Goal: Task Accomplishment & Management: Manage account settings

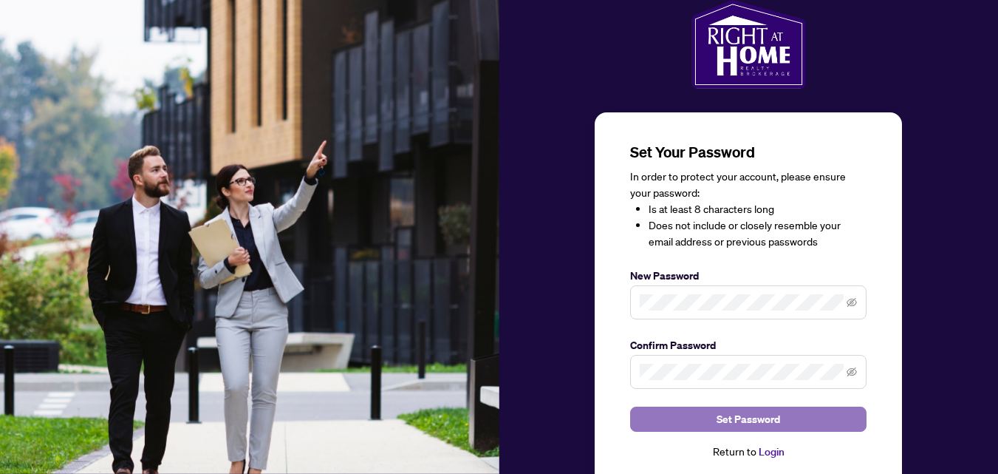
click at [735, 418] on span "Set Password" at bounding box center [749, 419] width 64 height 24
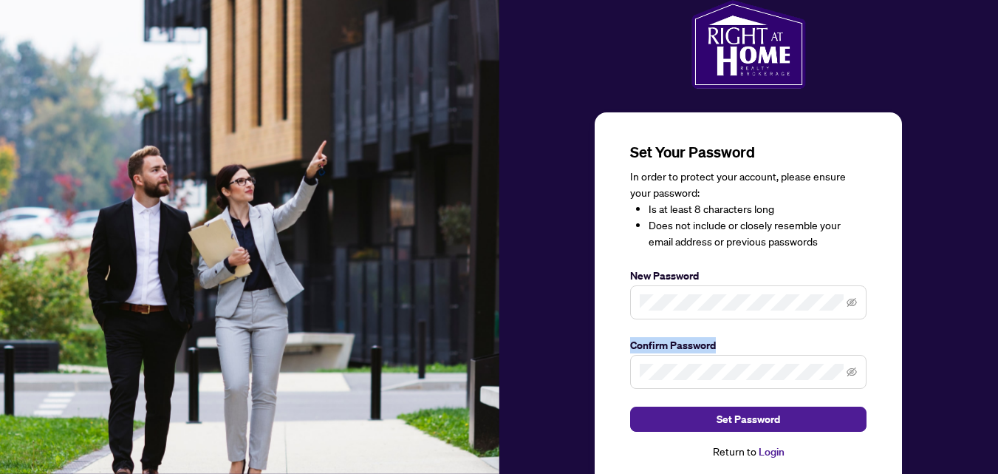
drag, startPoint x: 994, startPoint y: 284, endPoint x: 987, endPoint y: 355, distance: 70.5
click at [987, 355] on div "Set Your Password In order to protect your account, please ensure your password…" at bounding box center [750, 262] width 500 height 525
click at [938, 383] on div "Set Your Password In order to protect your account, please ensure your password…" at bounding box center [750, 262] width 500 height 525
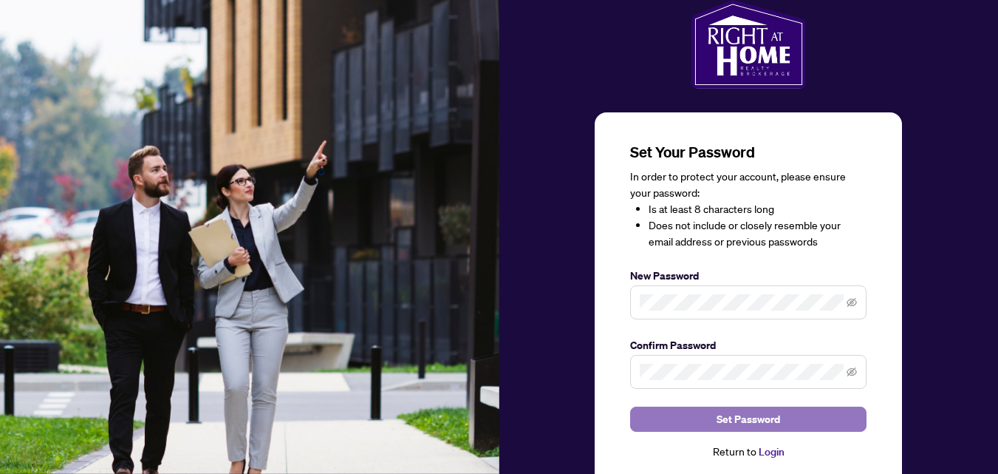
click at [780, 416] on button "Set Password" at bounding box center [748, 418] width 236 height 25
click at [708, 418] on button "Set Password" at bounding box center [748, 418] width 236 height 25
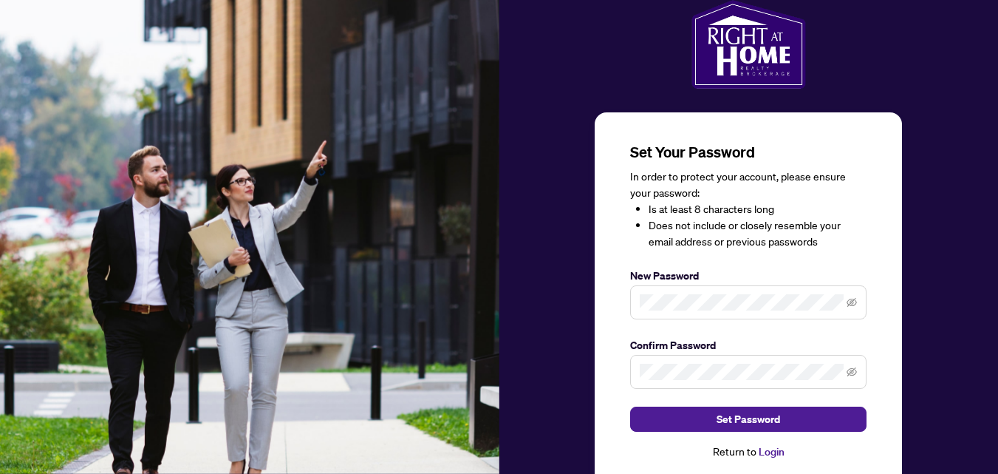
scroll to position [50, 0]
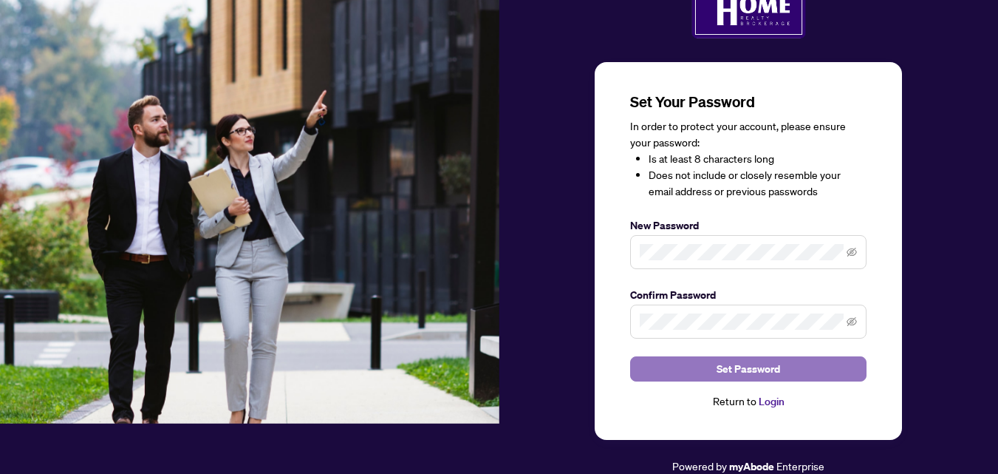
click at [735, 364] on span "Set Password" at bounding box center [749, 369] width 64 height 24
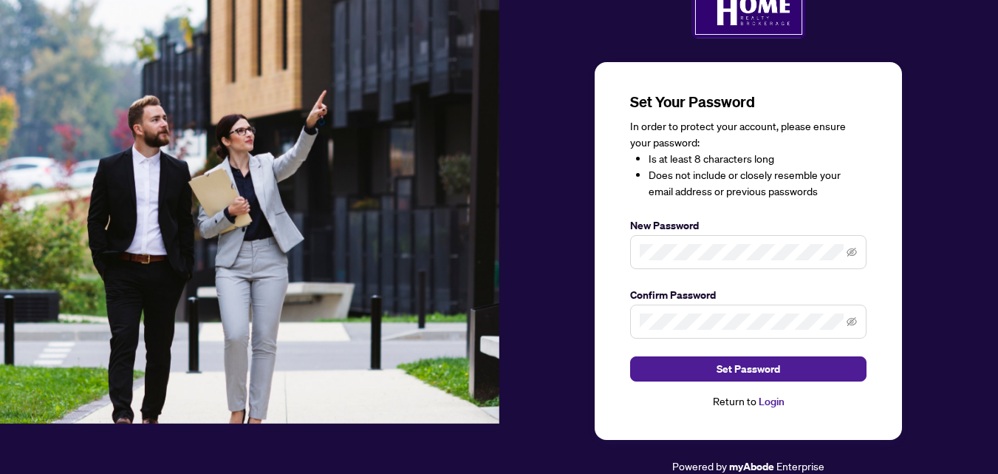
click at [769, 397] on link "Login" at bounding box center [772, 401] width 26 height 13
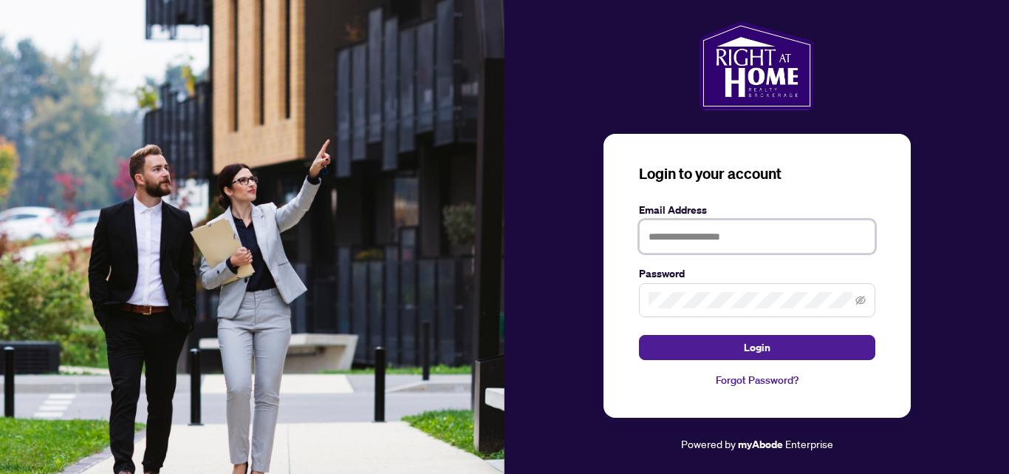
click at [712, 238] on input "text" at bounding box center [757, 236] width 236 height 34
type input "**********"
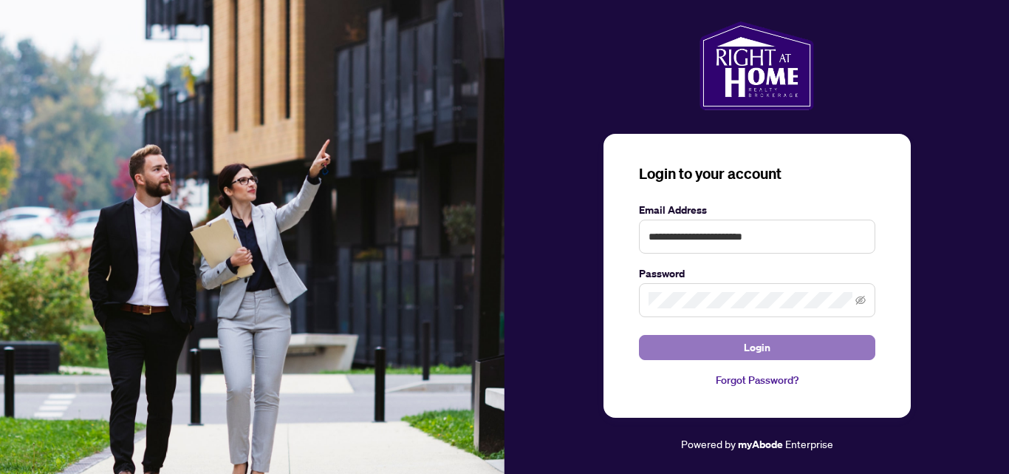
click at [736, 347] on button "Login" at bounding box center [757, 347] width 236 height 25
click at [775, 345] on button "Login" at bounding box center [757, 347] width 236 height 25
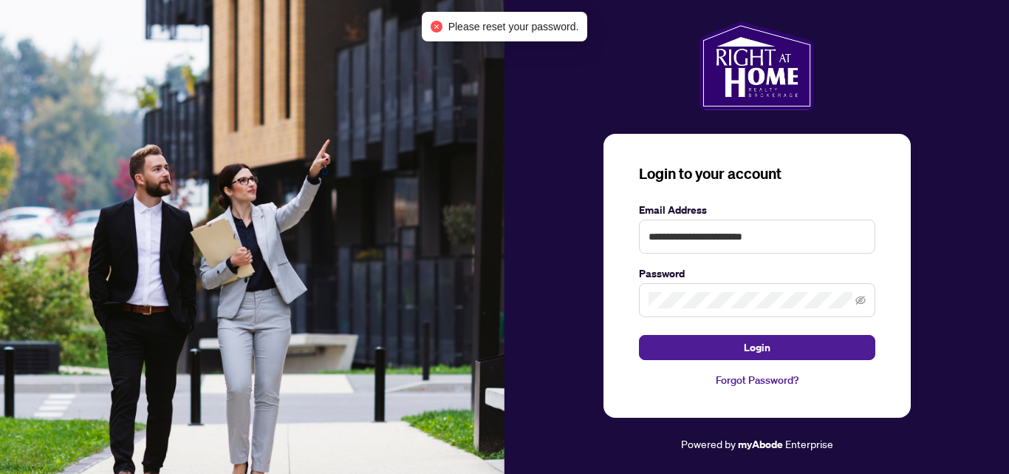
click at [496, 28] on span "Please reset your password." at bounding box center [514, 26] width 131 height 16
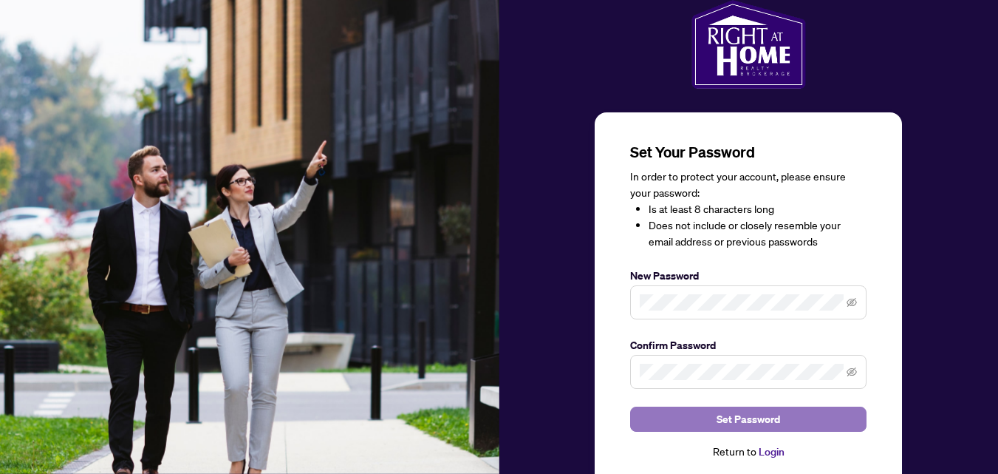
click at [738, 414] on span "Set Password" at bounding box center [749, 419] width 64 height 24
click at [746, 421] on span "Set Password" at bounding box center [749, 419] width 64 height 24
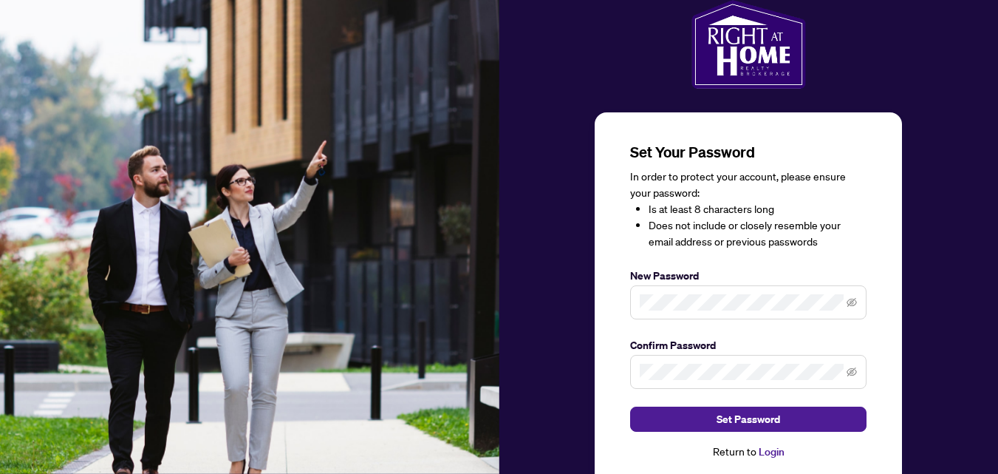
scroll to position [50, 0]
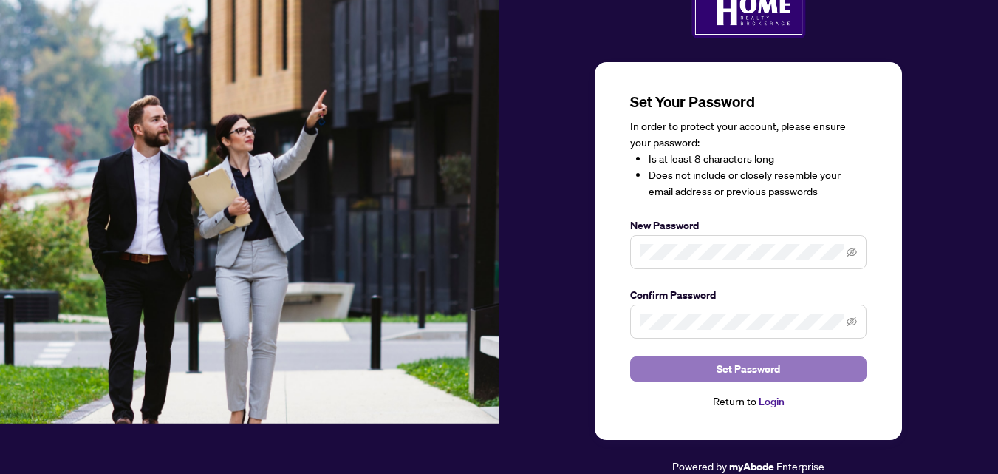
click at [746, 368] on span "Set Password" at bounding box center [749, 369] width 64 height 24
click at [754, 373] on span "Set Password" at bounding box center [749, 369] width 64 height 24
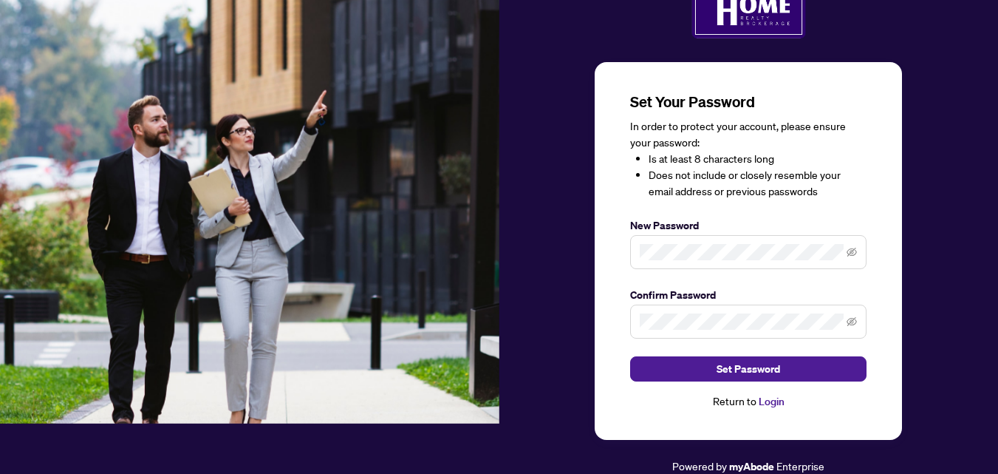
click at [769, 400] on link "Login" at bounding box center [772, 401] width 26 height 13
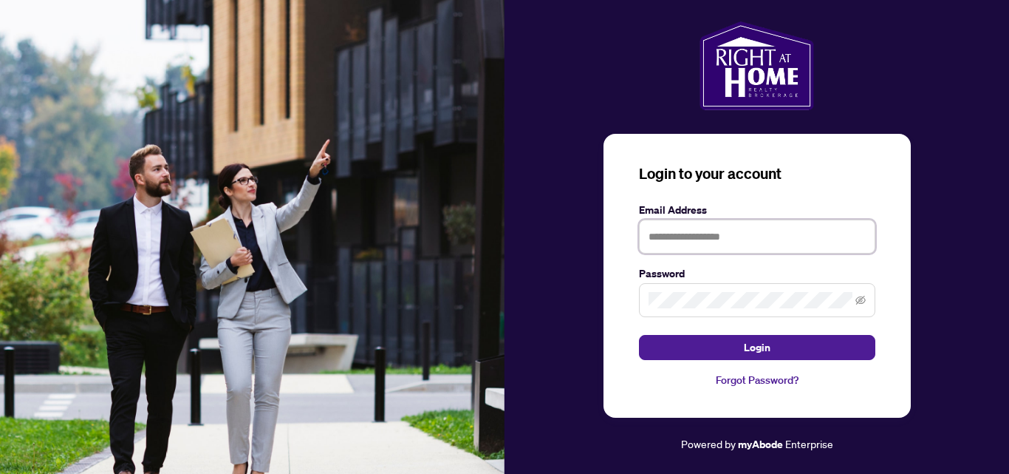
click at [688, 239] on input "text" at bounding box center [757, 236] width 236 height 34
type input "**********"
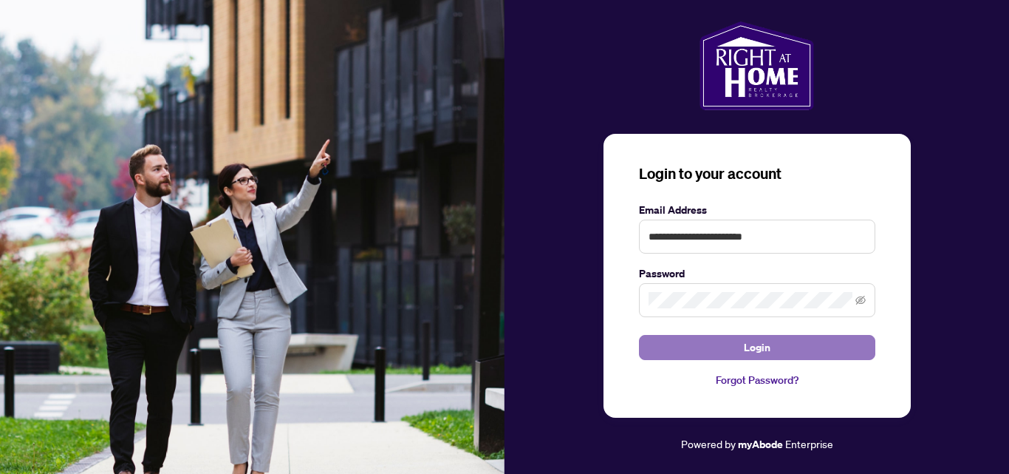
click at [723, 345] on button "Login" at bounding box center [757, 347] width 236 height 25
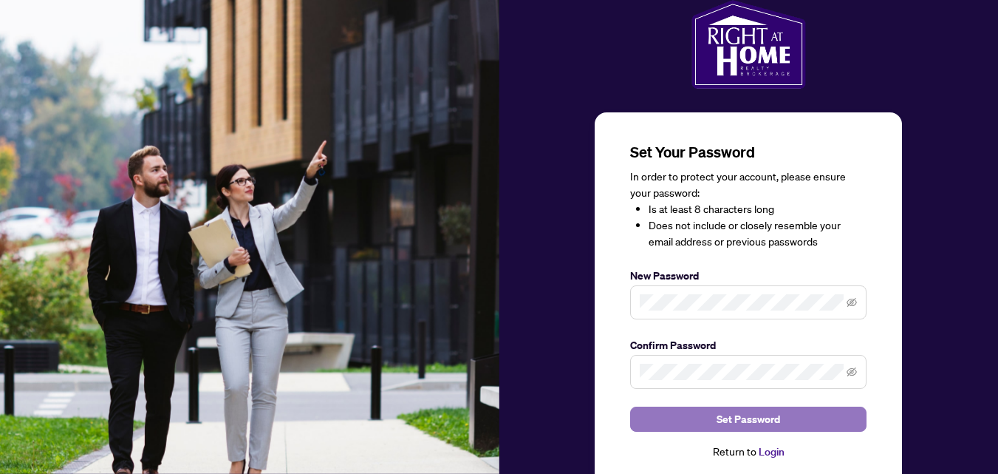
click at [755, 418] on span "Set Password" at bounding box center [749, 419] width 64 height 24
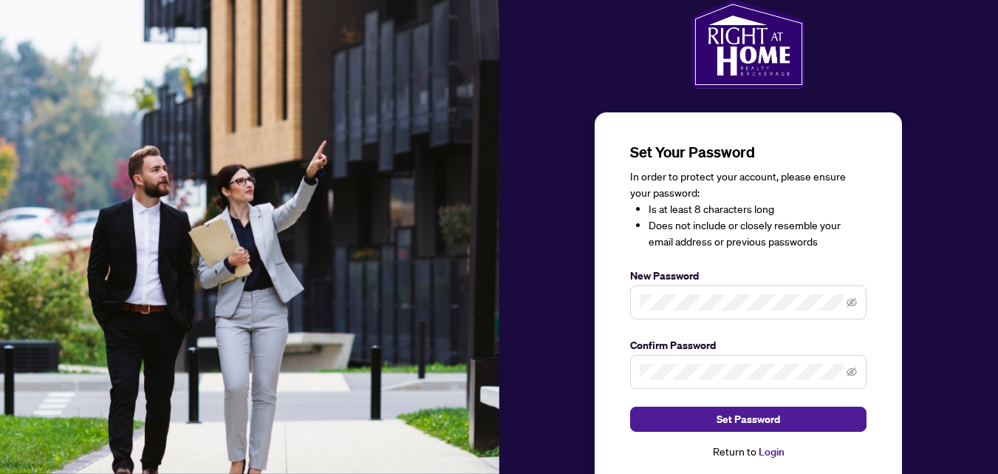
scroll to position [50, 0]
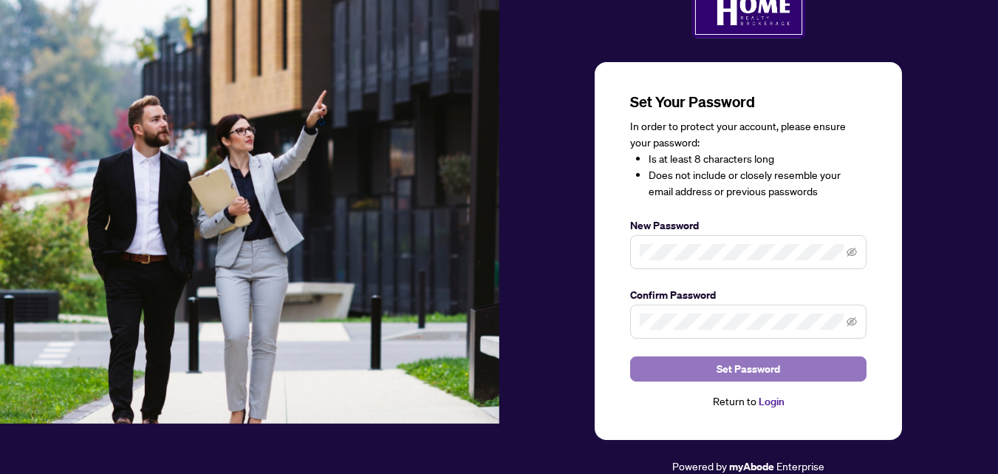
click at [749, 367] on span "Set Password" at bounding box center [749, 369] width 64 height 24
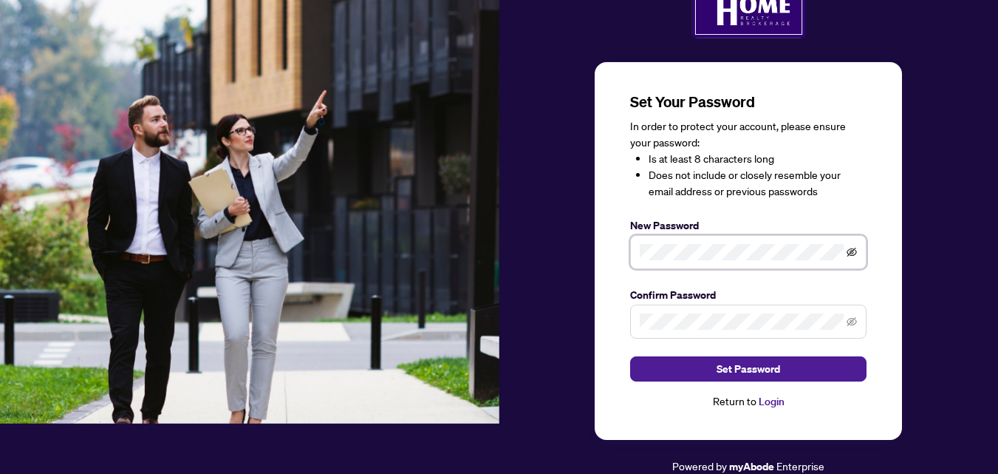
click at [855, 249] on icon "eye-invisible" at bounding box center [852, 252] width 10 height 9
click at [855, 321] on icon "eye-invisible" at bounding box center [852, 321] width 10 height 10
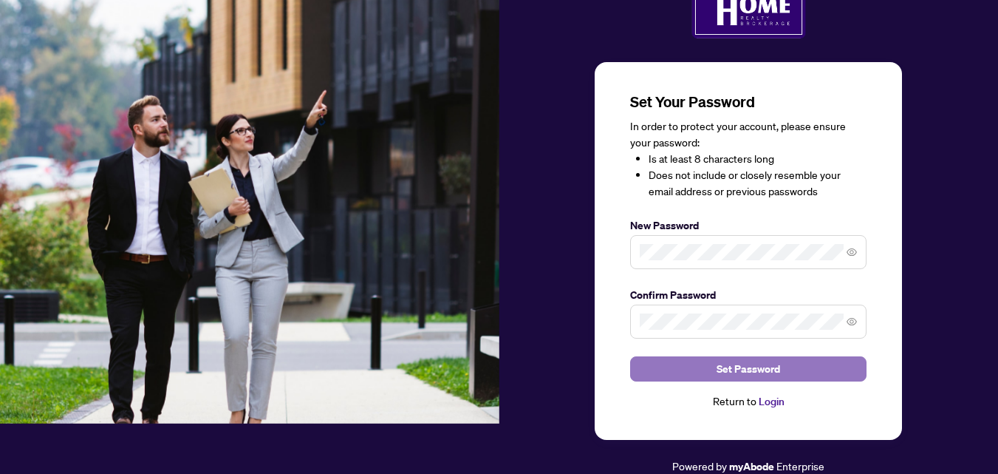
click at [741, 371] on span "Set Password" at bounding box center [749, 369] width 64 height 24
click at [706, 366] on button "Set Password" at bounding box center [748, 368] width 236 height 25
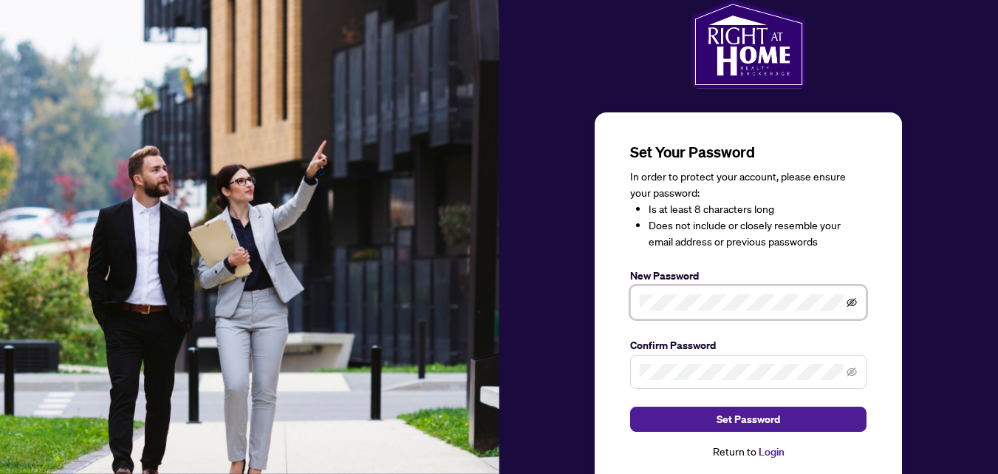
click at [853, 302] on icon "eye-invisible" at bounding box center [852, 302] width 3 height 3
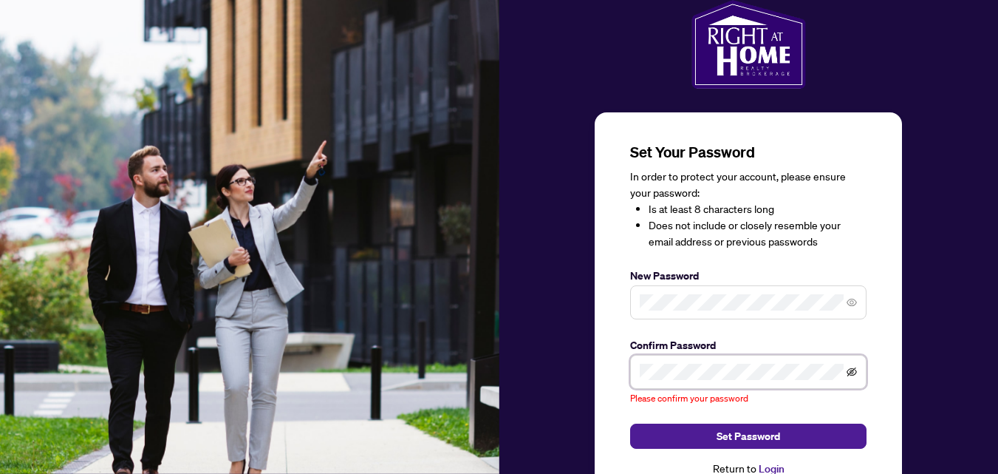
click at [852, 372] on icon "eye-invisible" at bounding box center [852, 372] width 10 height 10
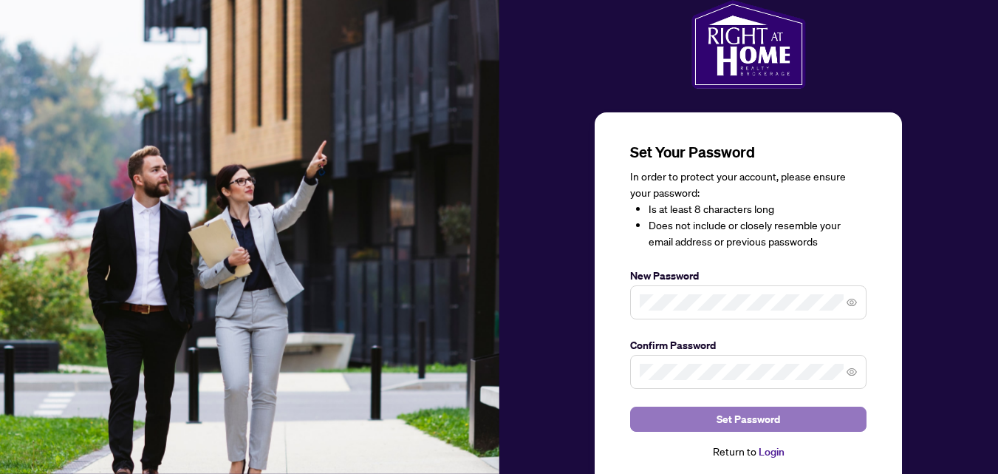
click at [785, 414] on button "Set Password" at bounding box center [748, 418] width 236 height 25
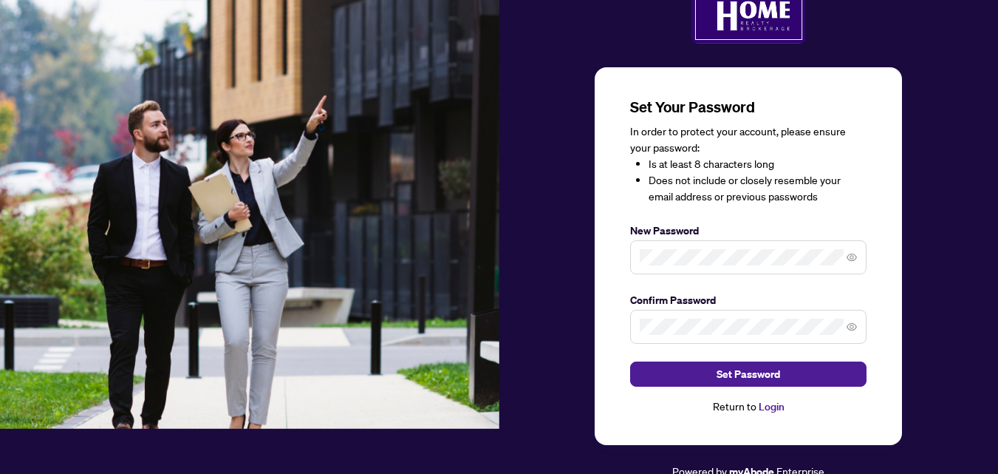
scroll to position [50, 0]
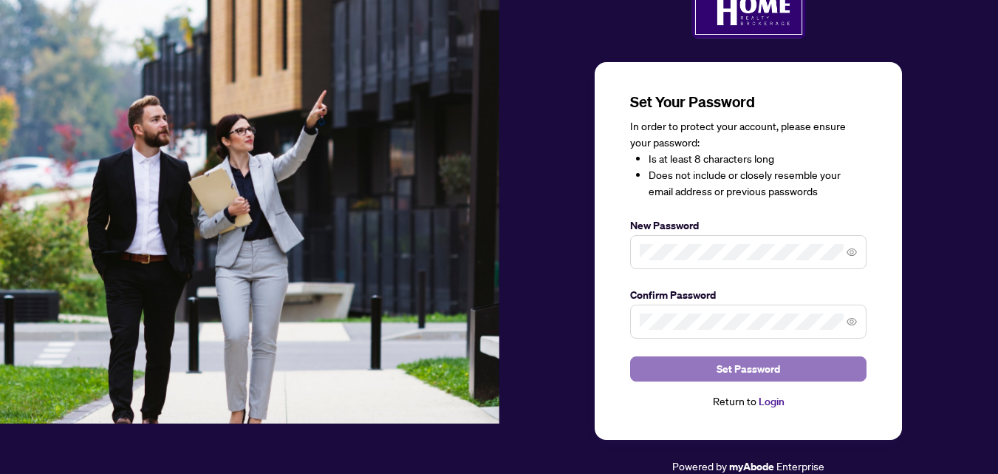
click at [777, 372] on button "Set Password" at bounding box center [748, 368] width 236 height 25
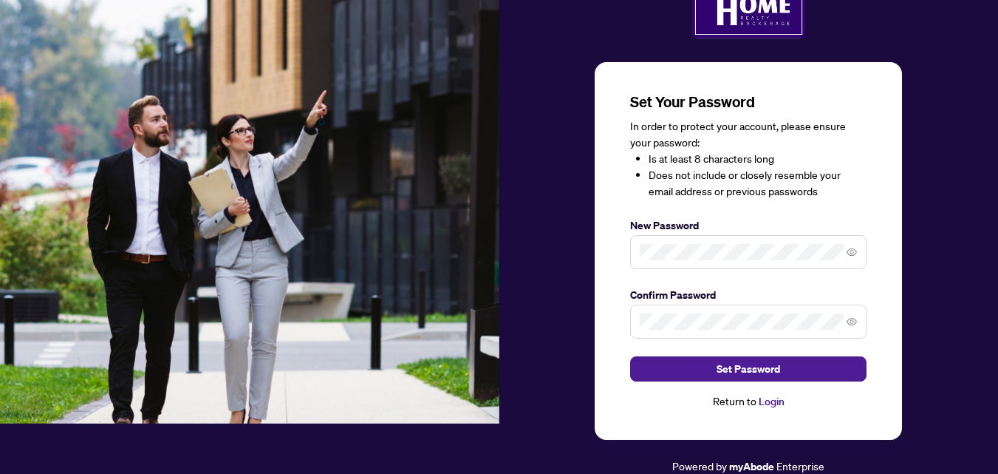
click at [768, 401] on link "Login" at bounding box center [772, 401] width 26 height 13
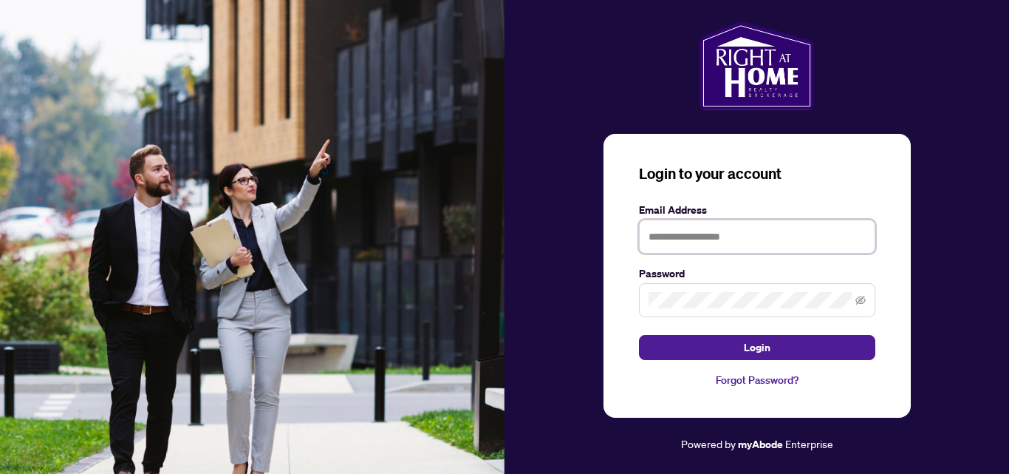
click at [708, 236] on input "text" at bounding box center [757, 236] width 236 height 34
type input "**********"
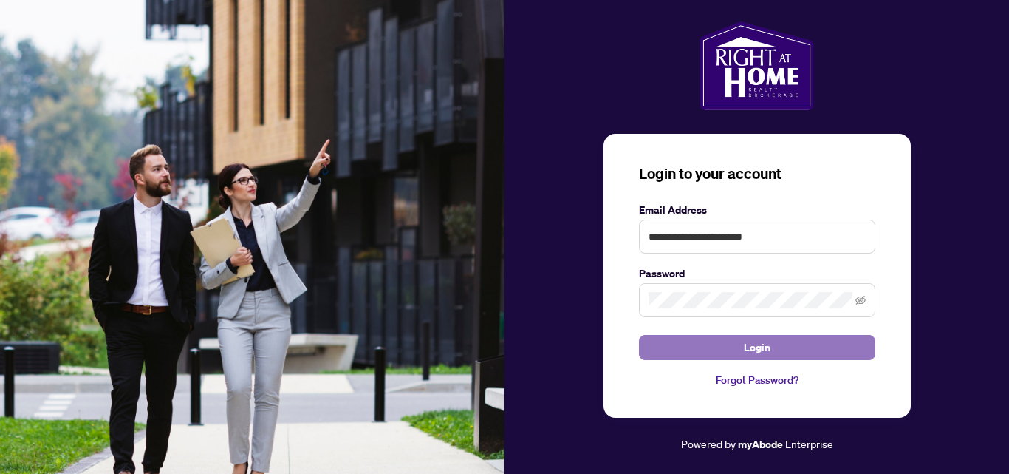
click at [746, 343] on span "Login" at bounding box center [757, 347] width 27 height 24
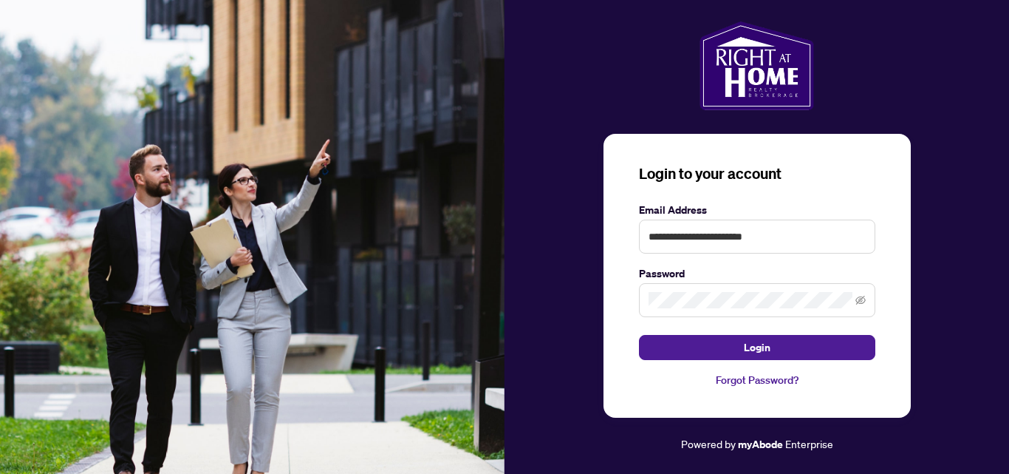
click at [771, 375] on link "Forgot Password?" at bounding box center [757, 380] width 236 height 16
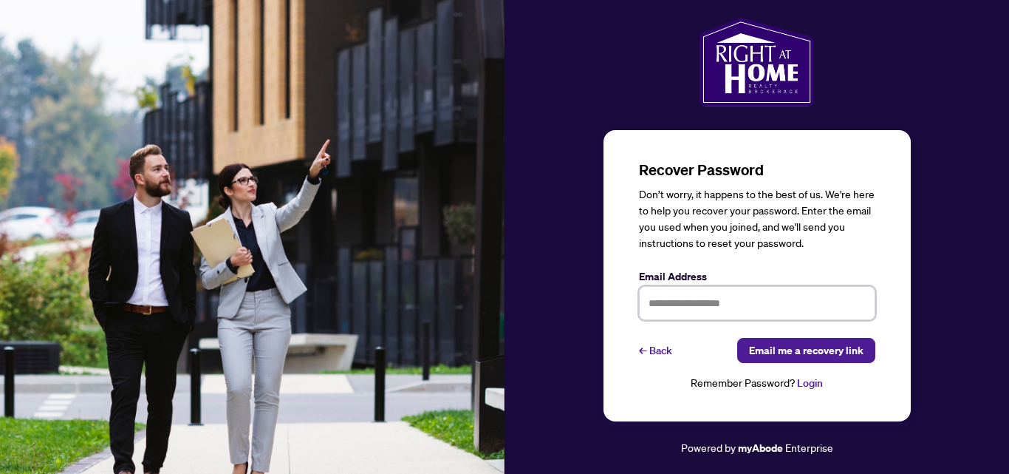
click at [682, 303] on input "text" at bounding box center [757, 303] width 236 height 34
type input "**********"
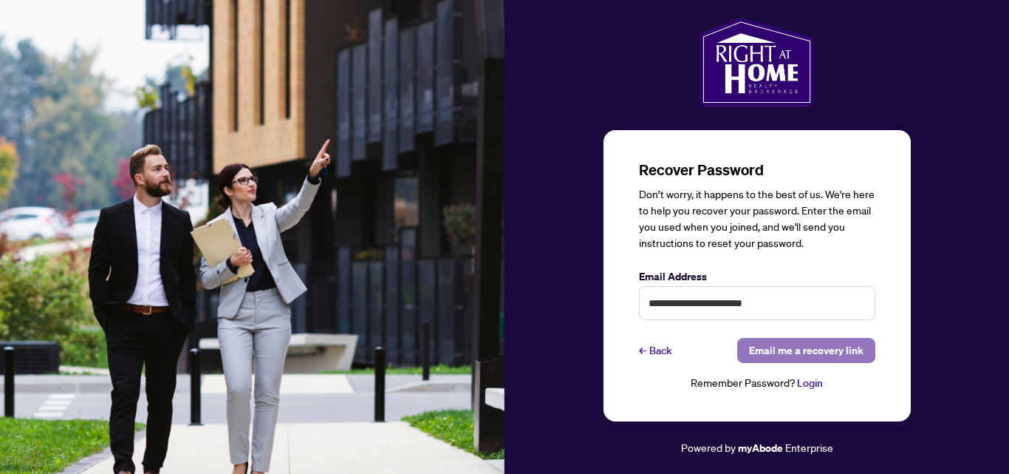
click at [833, 352] on span "Email me a recovery link" at bounding box center [806, 350] width 115 height 24
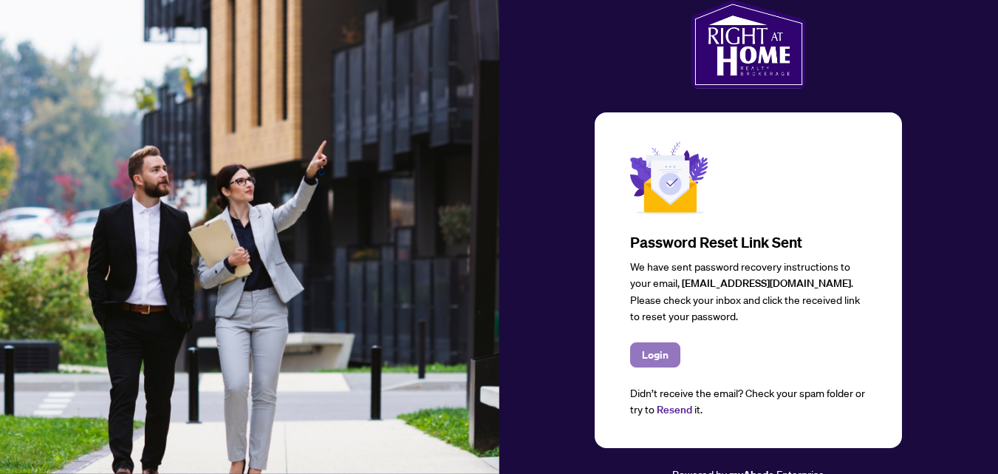
click at [651, 350] on span "Login" at bounding box center [655, 355] width 27 height 24
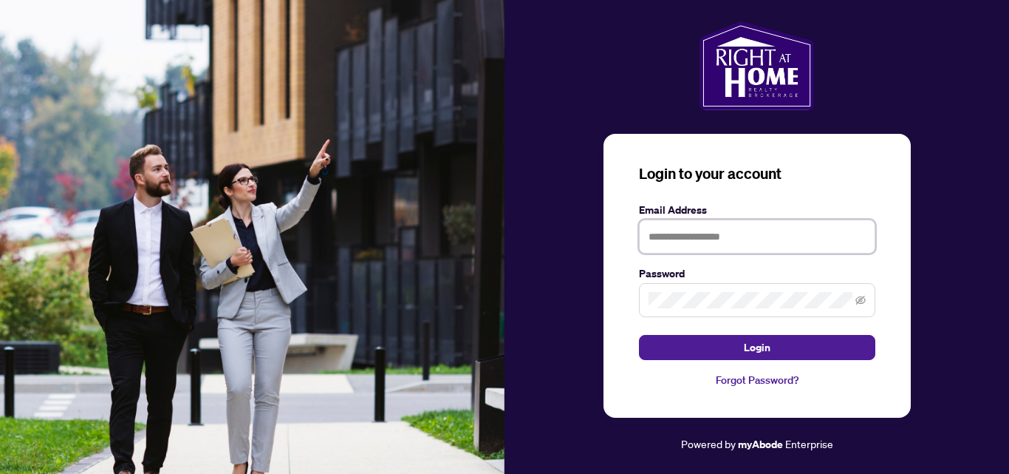
click at [720, 238] on input "text" at bounding box center [757, 236] width 236 height 34
type input "**********"
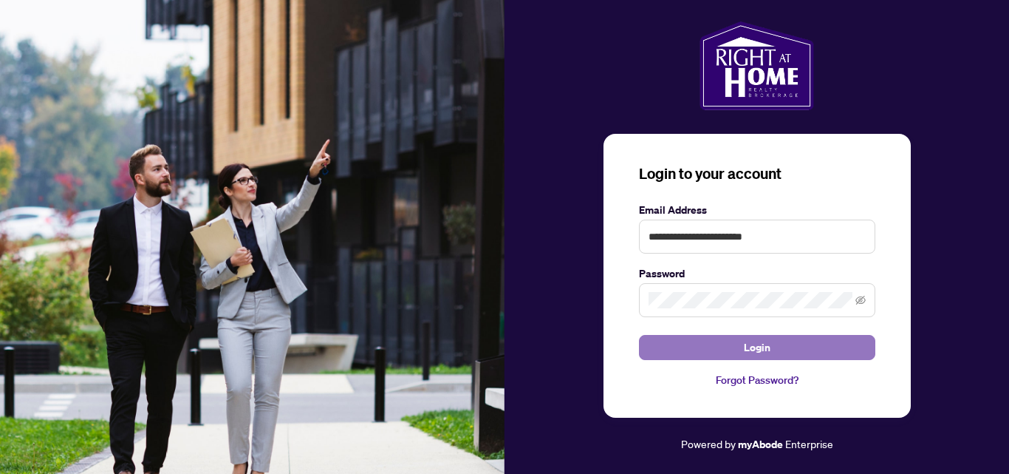
click at [738, 347] on button "Login" at bounding box center [757, 347] width 236 height 25
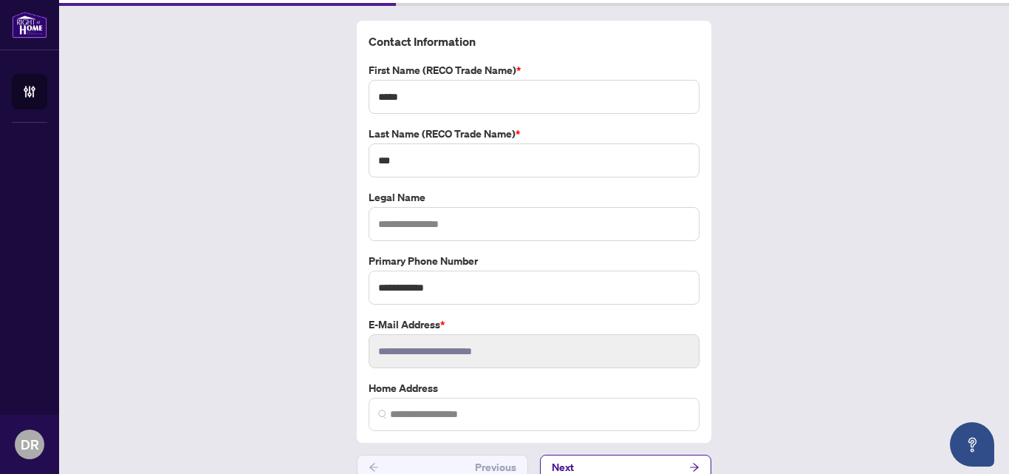
scroll to position [67, 0]
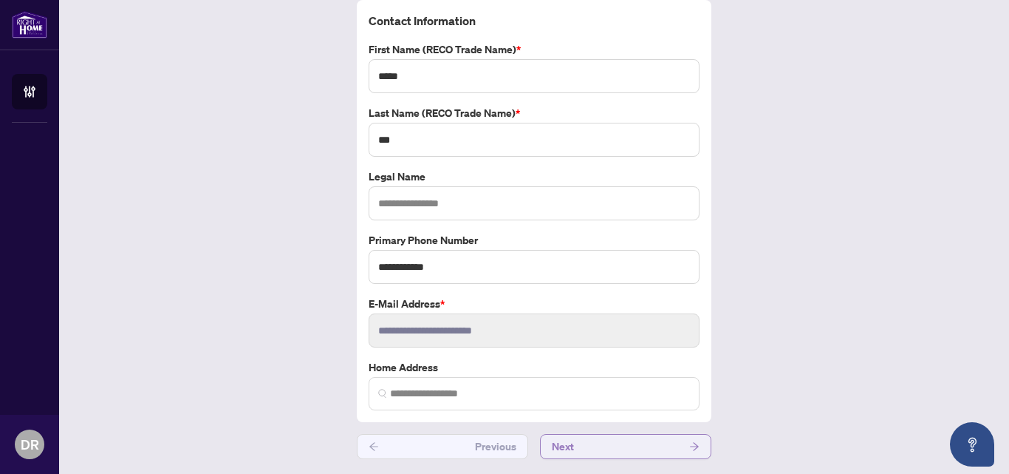
click at [636, 443] on button "Next" at bounding box center [625, 446] width 171 height 25
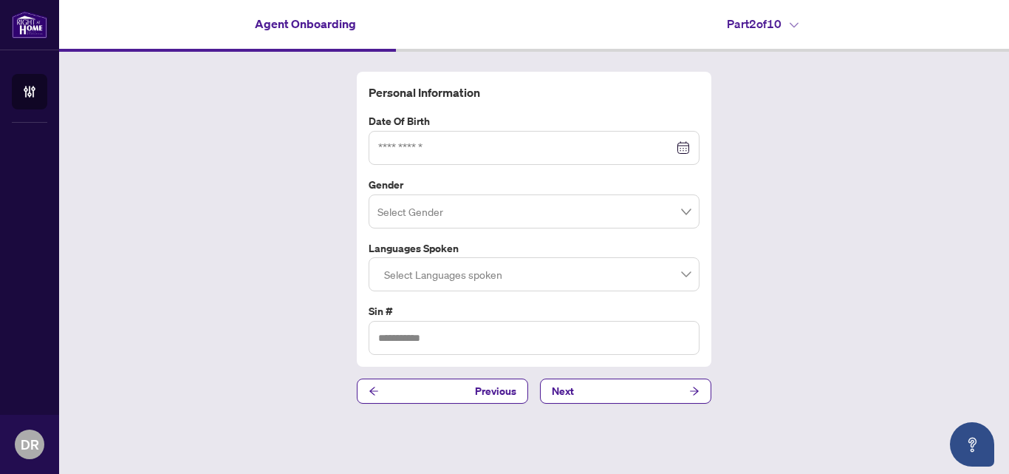
click at [680, 150] on div at bounding box center [534, 148] width 312 height 16
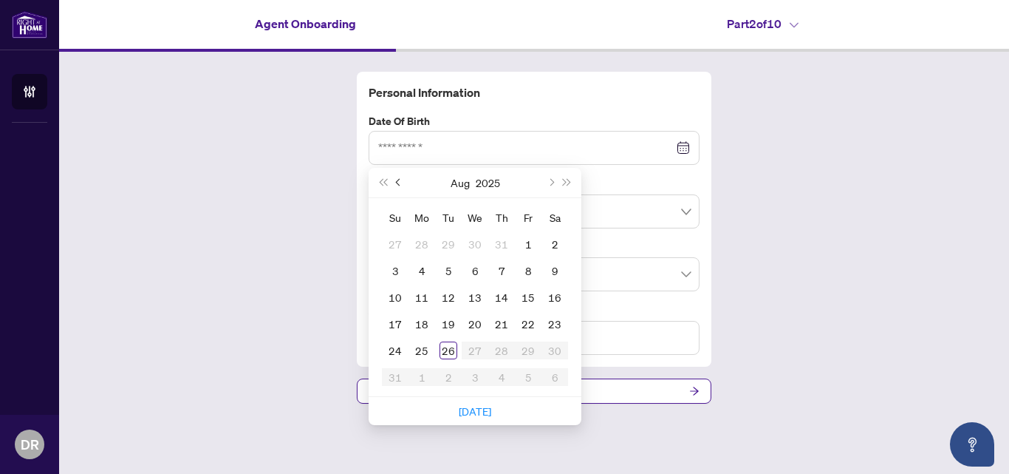
click at [395, 176] on button "Previous month (PageUp)" at bounding box center [399, 183] width 16 height 30
click at [500, 348] on div "31" at bounding box center [502, 350] width 18 height 18
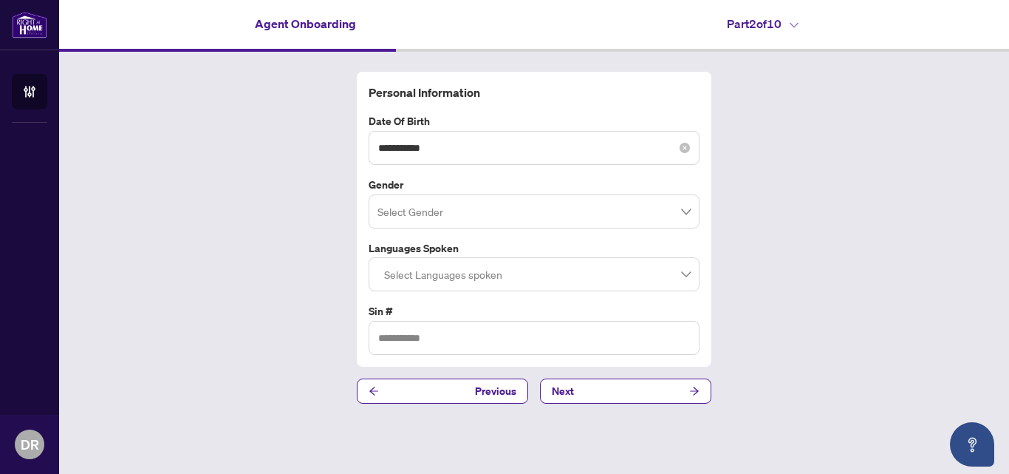
click at [678, 149] on div "**********" at bounding box center [534, 148] width 312 height 16
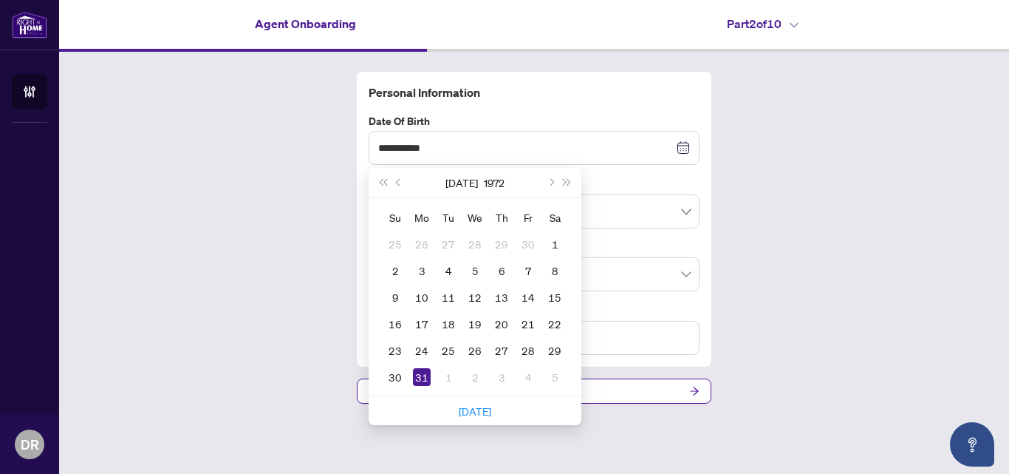
click at [868, 259] on div "**********" at bounding box center [534, 238] width 950 height 372
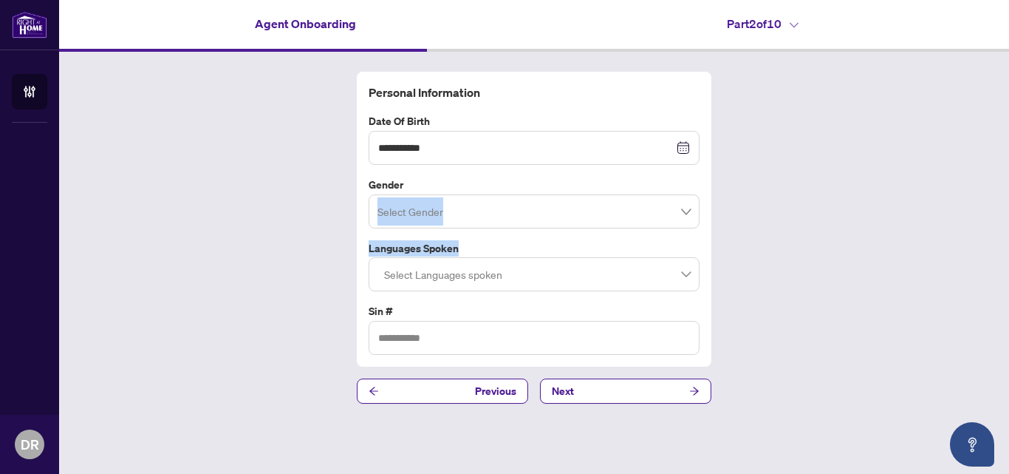
drag, startPoint x: 648, startPoint y: 248, endPoint x: 689, endPoint y: 214, distance: 52.5
click at [689, 214] on div "**********" at bounding box center [534, 220] width 343 height 272
click at [662, 214] on input "search" at bounding box center [528, 213] width 300 height 33
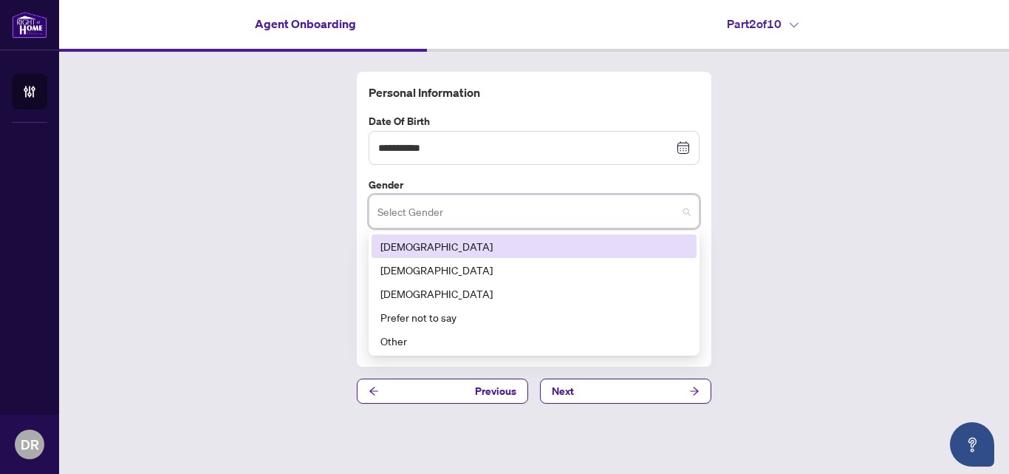
click at [398, 246] on div "Male" at bounding box center [534, 246] width 307 height 16
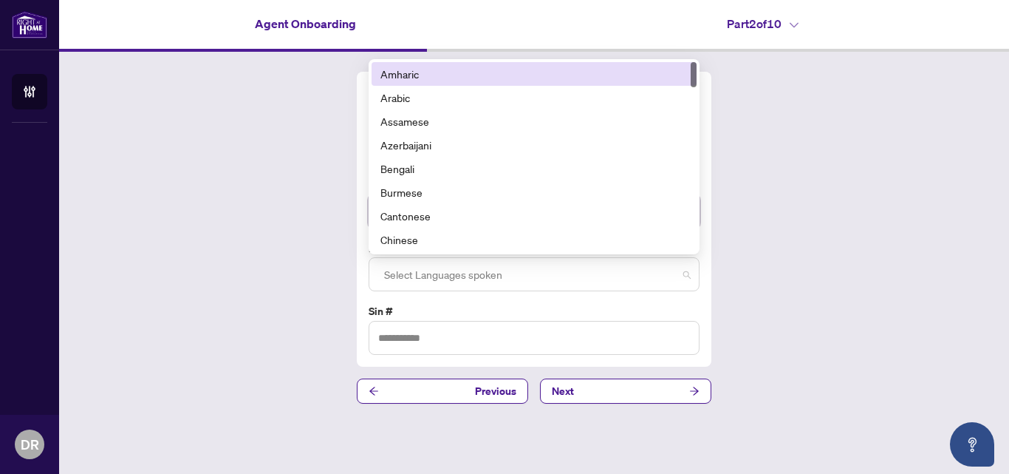
click at [692, 277] on div "Select Languages spoken" at bounding box center [534, 274] width 331 height 34
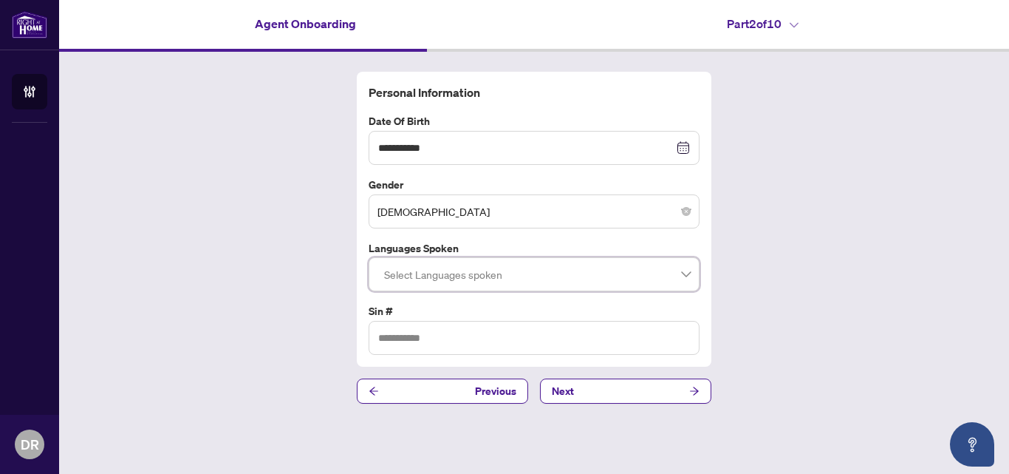
click at [770, 298] on div "**********" at bounding box center [534, 238] width 950 height 372
click at [465, 137] on div "**********" at bounding box center [534, 148] width 331 height 34
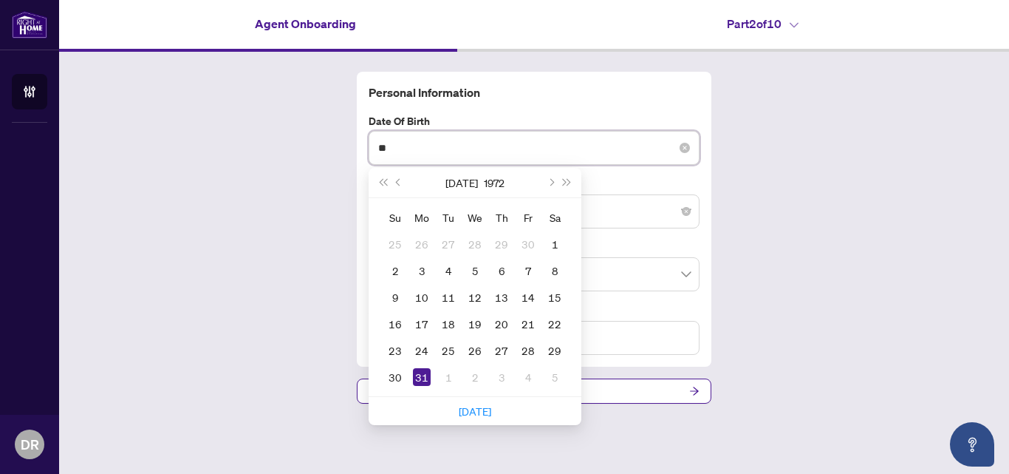
type input "*"
click at [886, 122] on div "Personal Information Date of Birth Jul 1972 Su Mo Tu We Th Fr Sa 25 26 27 28 29…" at bounding box center [534, 238] width 950 height 372
type input "**********"
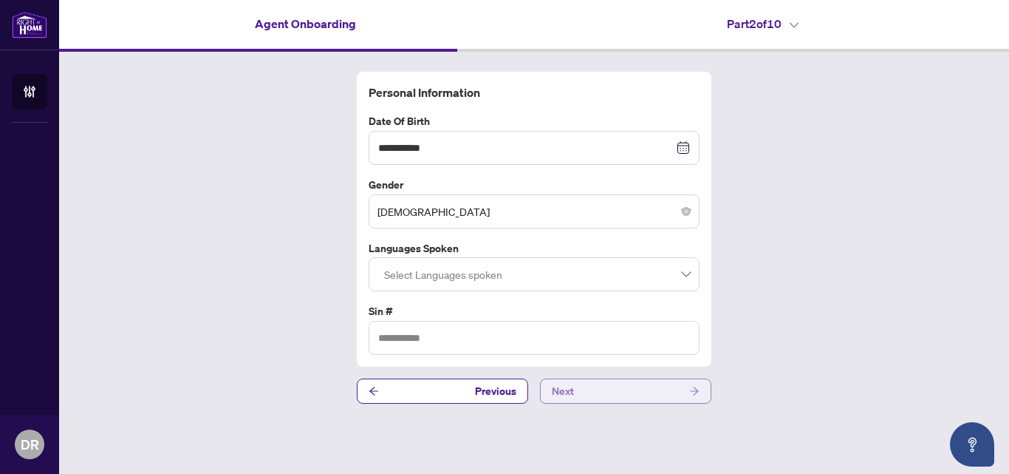
click at [624, 397] on button "Next" at bounding box center [625, 390] width 171 height 25
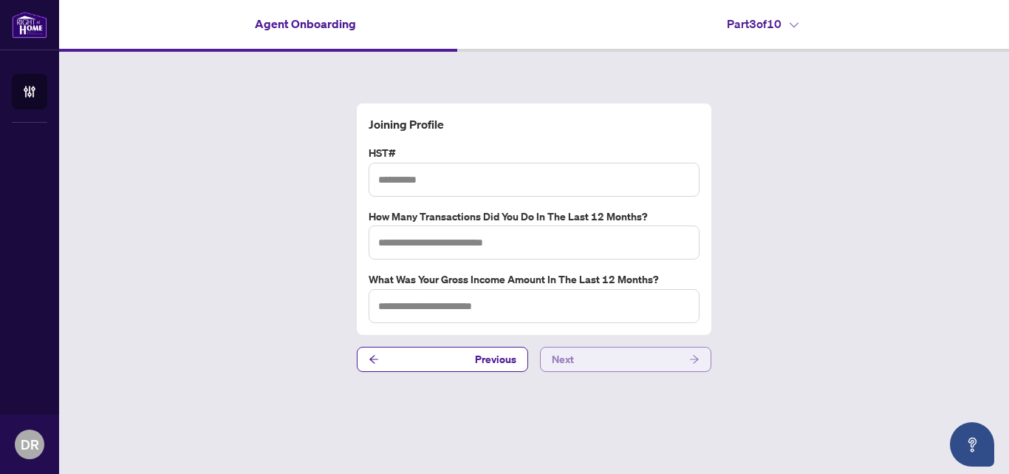
click at [600, 364] on button "Next" at bounding box center [625, 359] width 171 height 25
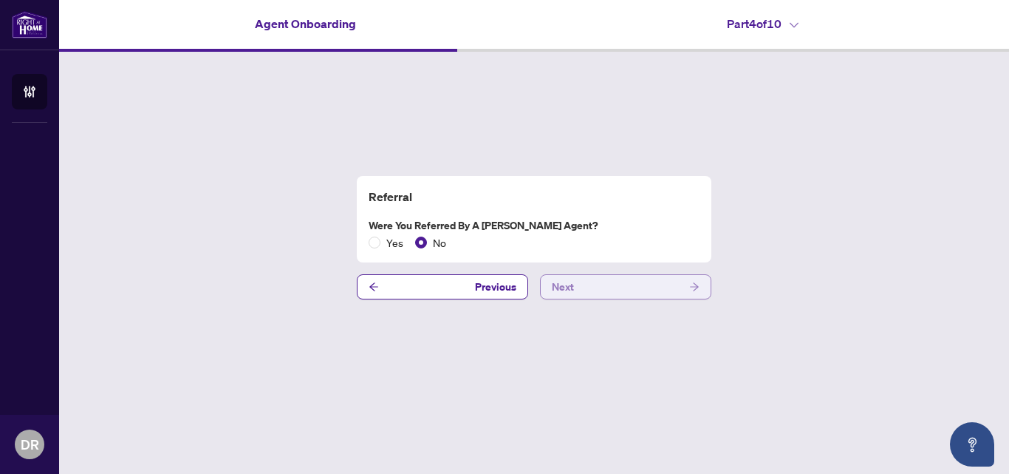
click at [578, 289] on button "Next" at bounding box center [625, 286] width 171 height 25
click at [578, 288] on button "Next" at bounding box center [625, 286] width 171 height 25
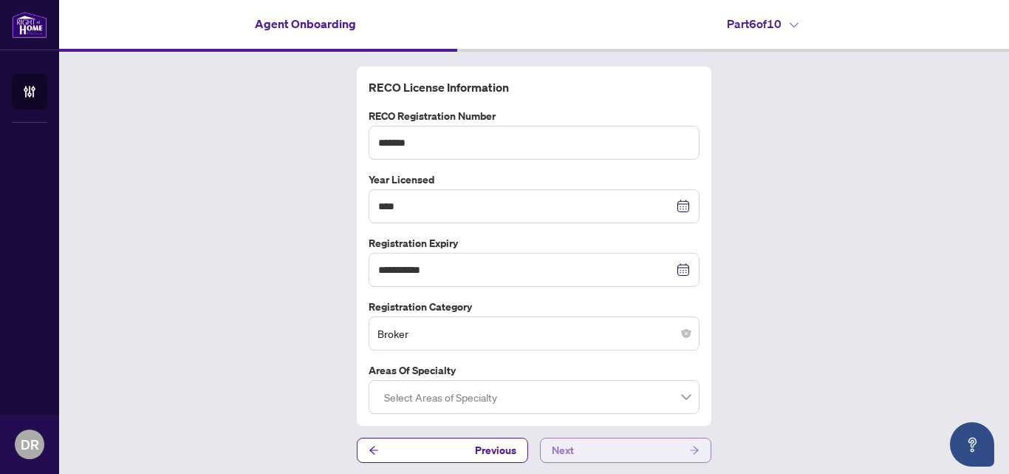
click at [598, 447] on button "Next" at bounding box center [625, 449] width 171 height 25
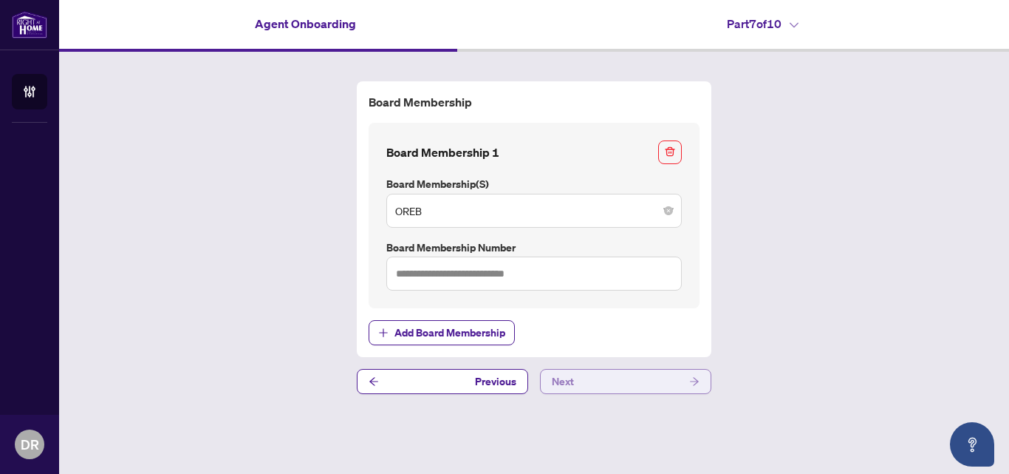
click at [585, 384] on button "Next" at bounding box center [625, 381] width 171 height 25
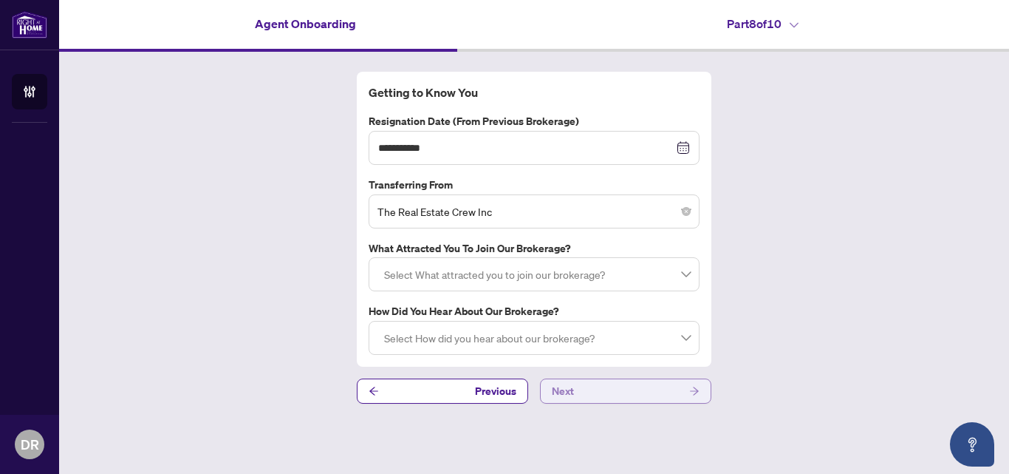
click at [622, 387] on button "Next" at bounding box center [625, 390] width 171 height 25
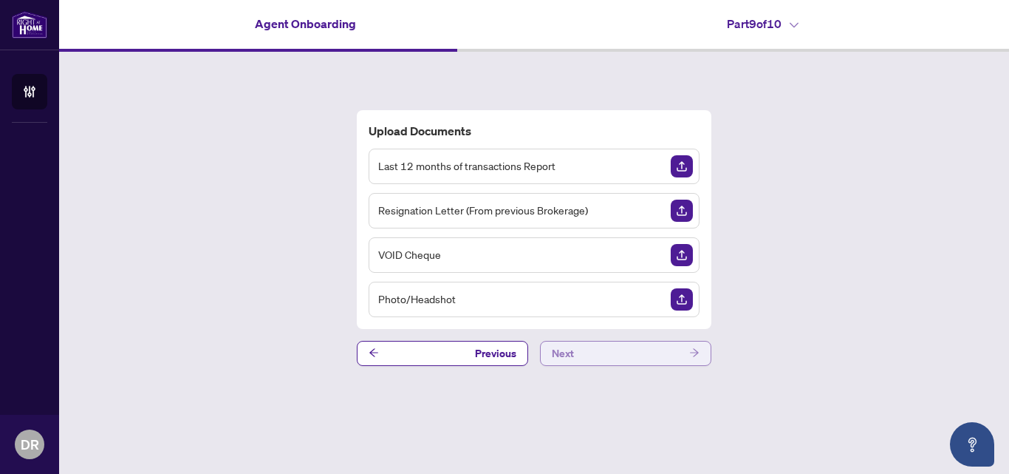
click at [611, 349] on button "Next" at bounding box center [625, 353] width 171 height 25
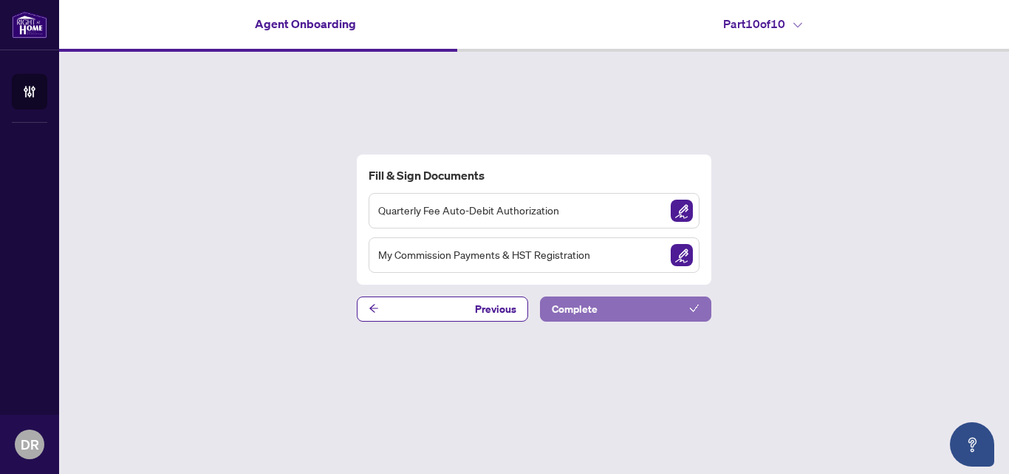
click at [607, 316] on button "Complete" at bounding box center [625, 308] width 171 height 25
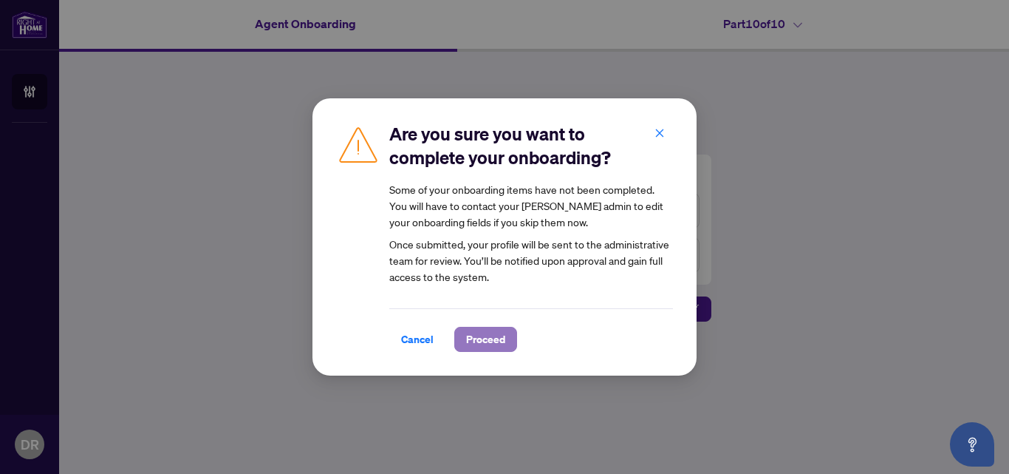
click at [483, 341] on span "Proceed" at bounding box center [485, 339] width 39 height 24
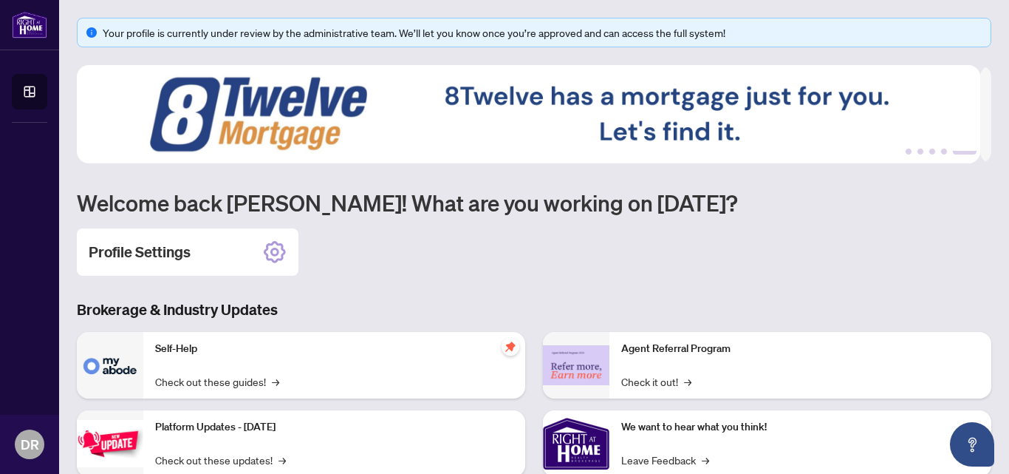
drag, startPoint x: 770, startPoint y: 4, endPoint x: 814, endPoint y: 233, distance: 233.2
click at [814, 233] on div "Profile Settings" at bounding box center [534, 251] width 915 height 47
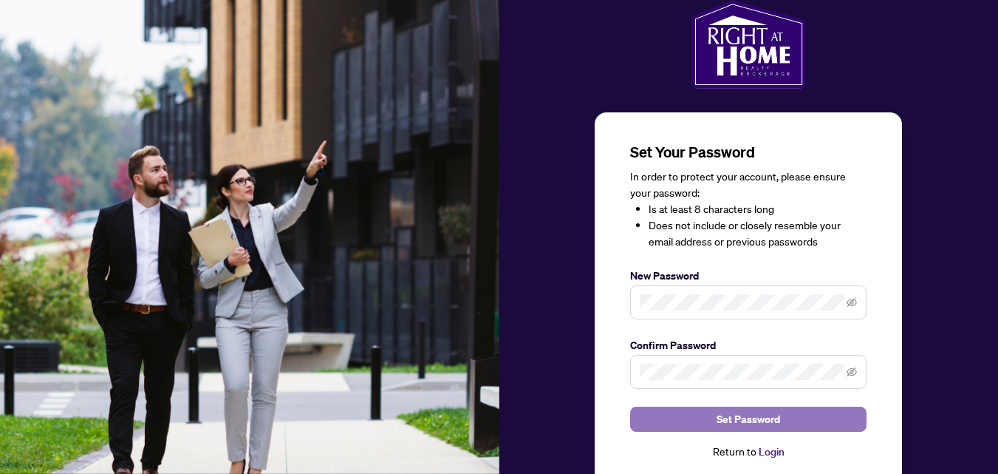
click at [720, 413] on span "Set Password" at bounding box center [749, 419] width 64 height 24
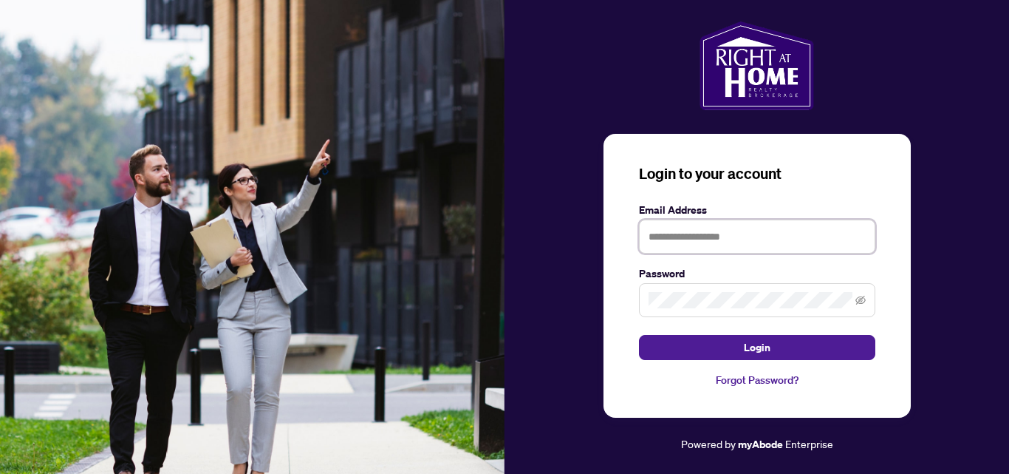
click at [677, 234] on input "text" at bounding box center [757, 236] width 236 height 34
type input "**********"
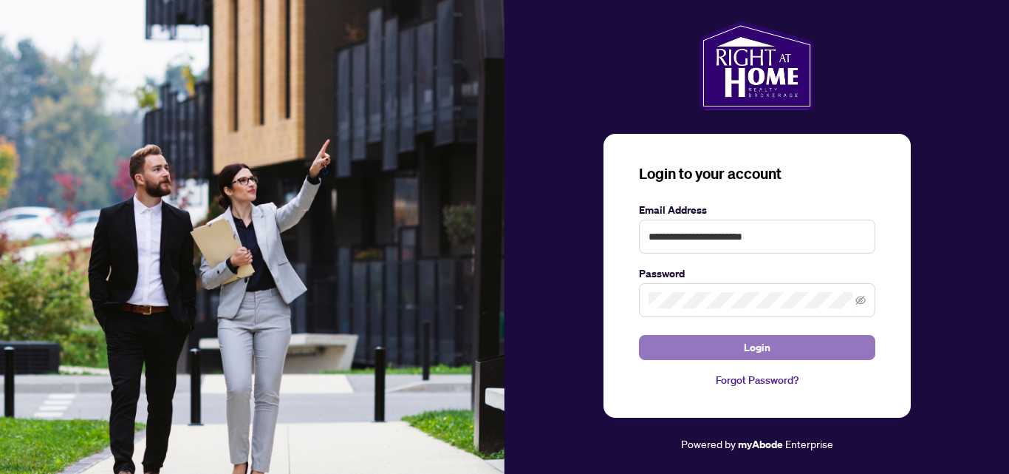
click at [746, 343] on span "Login" at bounding box center [757, 347] width 27 height 24
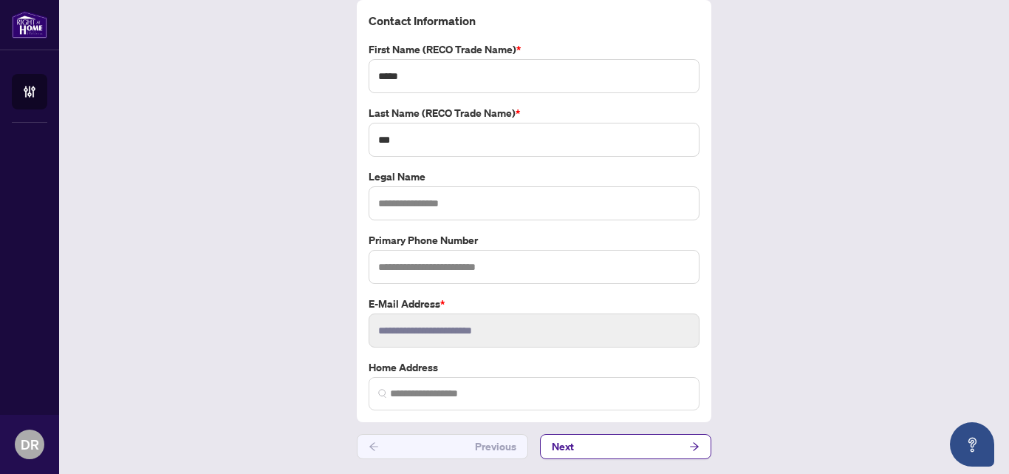
scroll to position [49, 0]
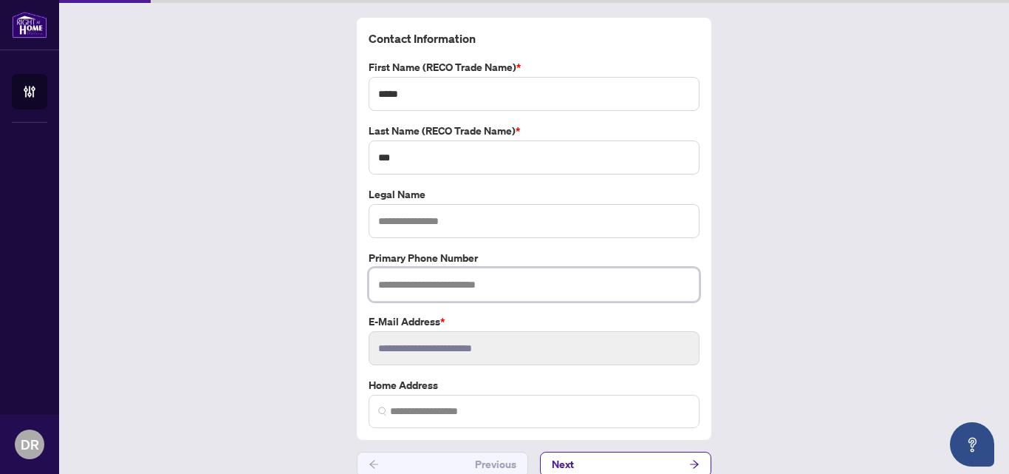
click at [408, 296] on input "text" at bounding box center [534, 284] width 331 height 34
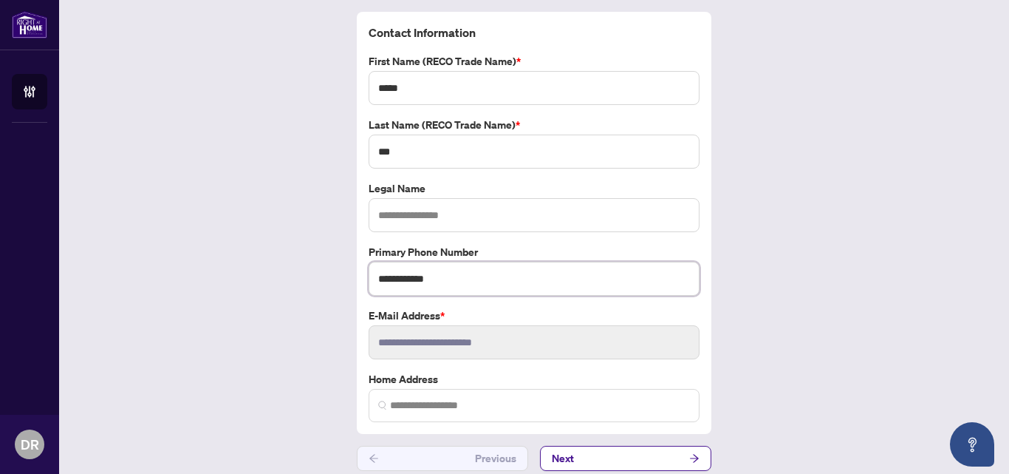
scroll to position [67, 0]
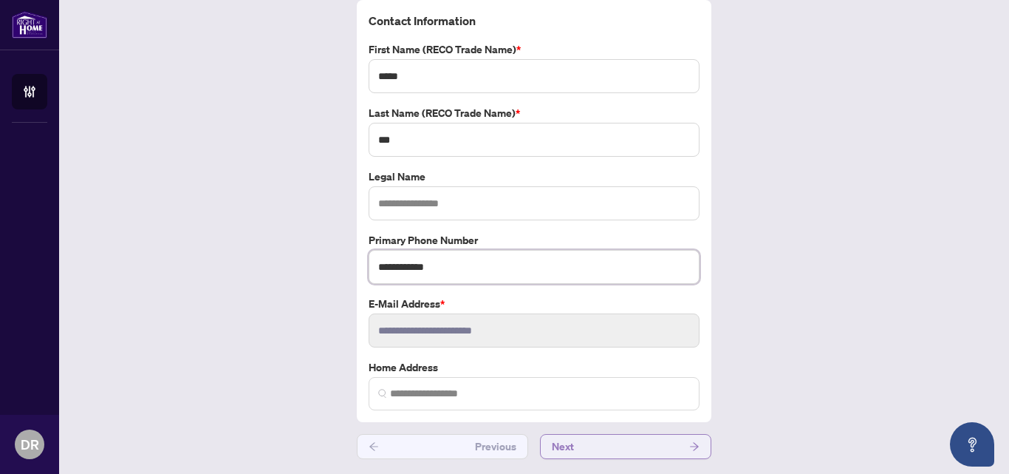
type input "**********"
click at [589, 448] on button "Next" at bounding box center [625, 446] width 171 height 25
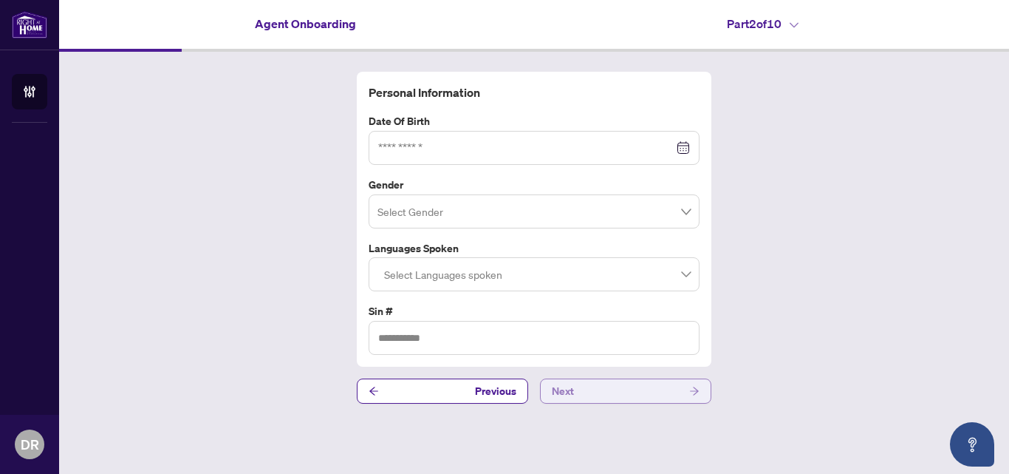
click at [576, 392] on button "Next" at bounding box center [625, 390] width 171 height 25
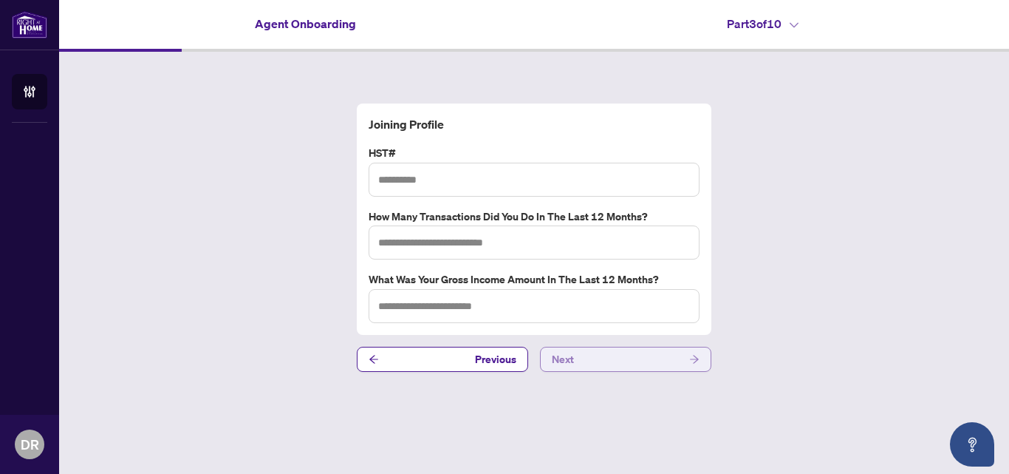
click at [574, 368] on button "Next" at bounding box center [625, 359] width 171 height 25
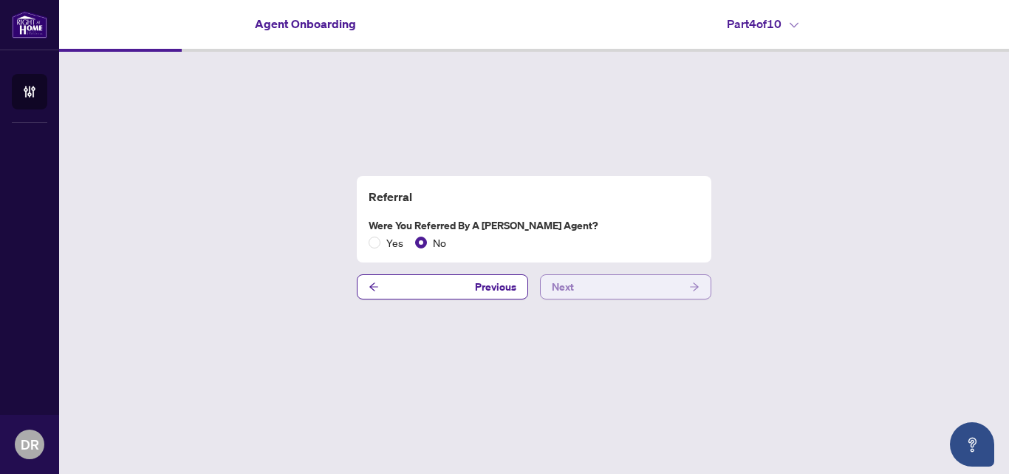
click at [572, 290] on span "Next" at bounding box center [563, 287] width 22 height 24
click at [566, 283] on span "Next" at bounding box center [563, 287] width 22 height 24
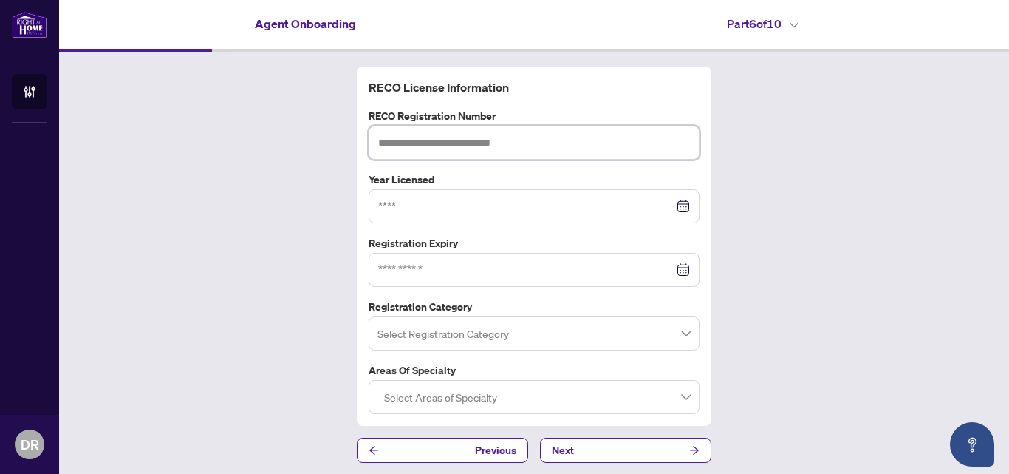
click at [500, 145] on input "text" at bounding box center [534, 143] width 331 height 34
click at [676, 206] on div at bounding box center [534, 206] width 312 height 16
type input "*******"
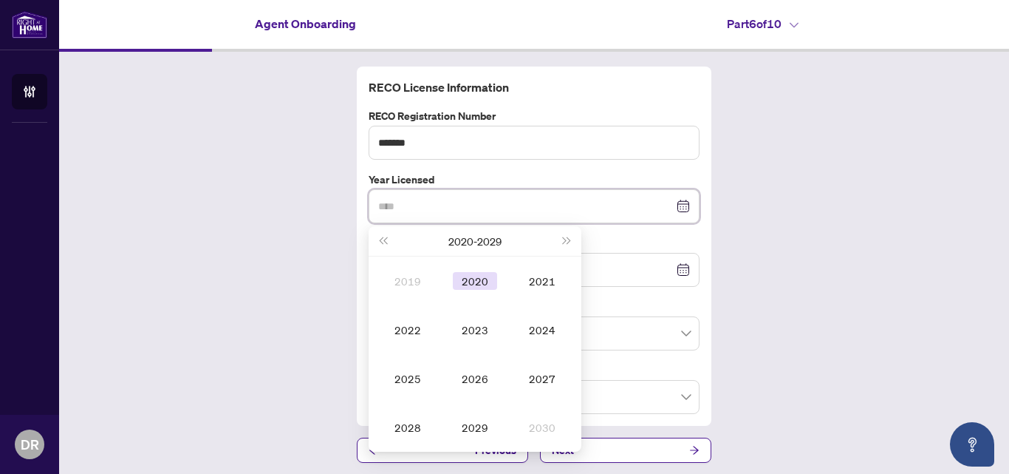
type input "****"
click at [466, 282] on div "2020" at bounding box center [475, 281] width 44 height 18
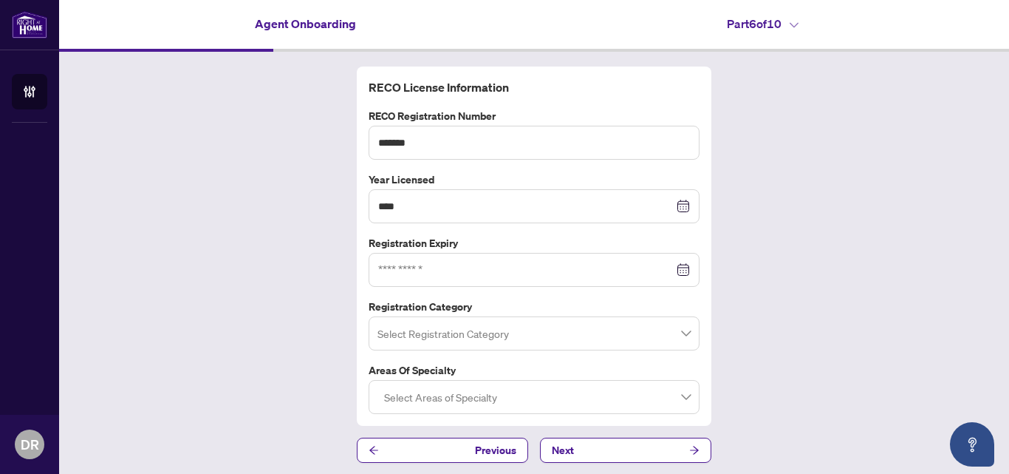
click at [678, 271] on div at bounding box center [534, 270] width 312 height 16
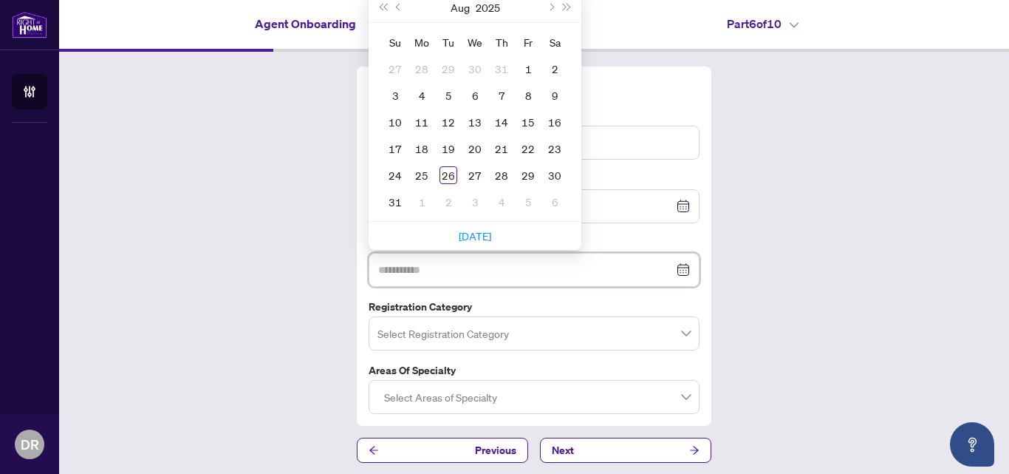
type input "**********"
click at [547, 7] on span "Next month (PageDown)" at bounding box center [550, 7] width 7 height 7
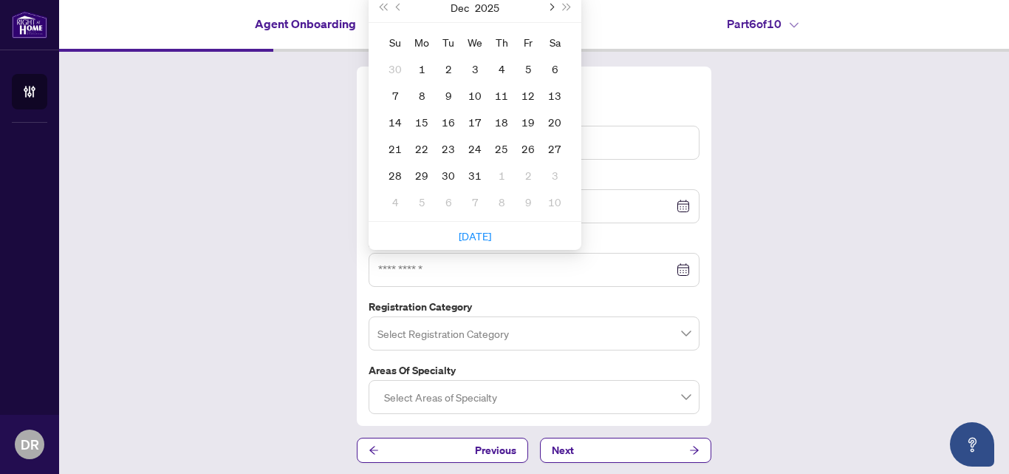
click at [547, 7] on span "Next month (PageDown)" at bounding box center [550, 7] width 7 height 7
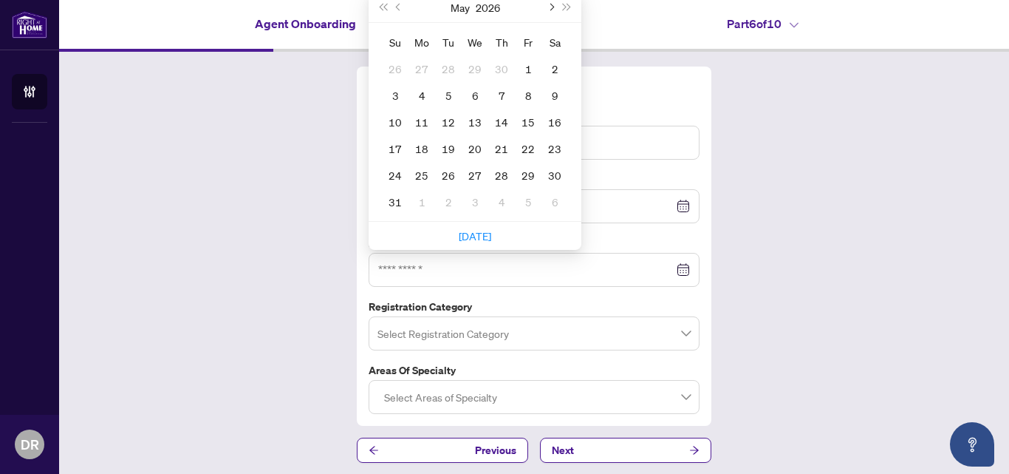
click at [547, 7] on span "Next month (PageDown)" at bounding box center [550, 7] width 7 height 7
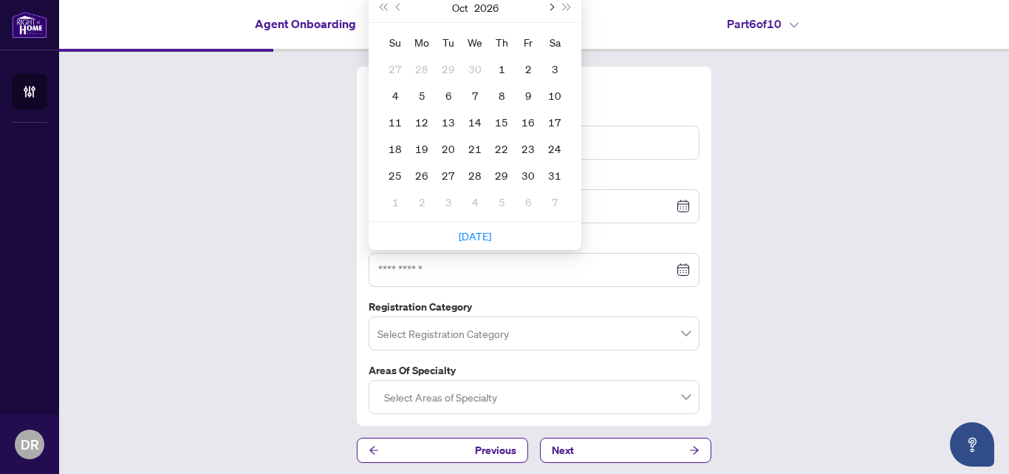
click at [547, 7] on span "Next month (PageDown)" at bounding box center [550, 7] width 7 height 7
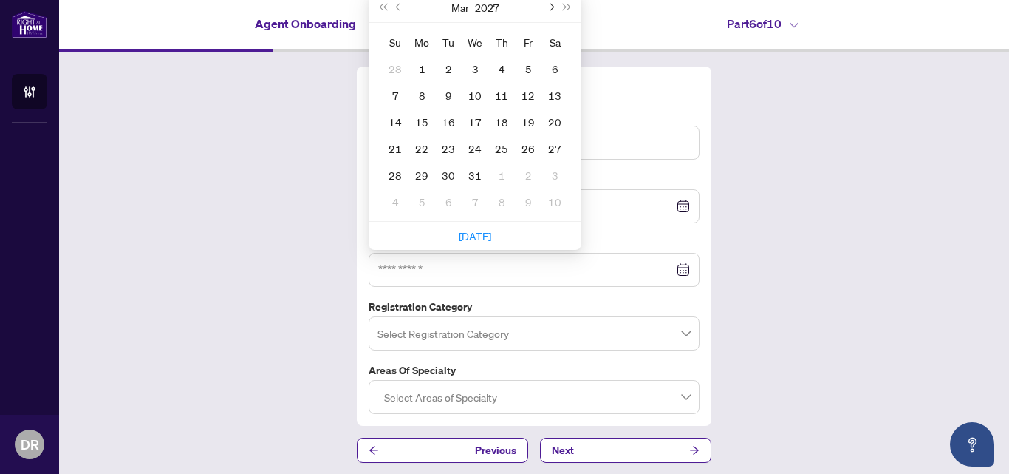
click at [547, 7] on span "Next month (PageDown)" at bounding box center [550, 7] width 7 height 7
type input "**********"
click at [443, 174] on div "25" at bounding box center [449, 175] width 18 height 18
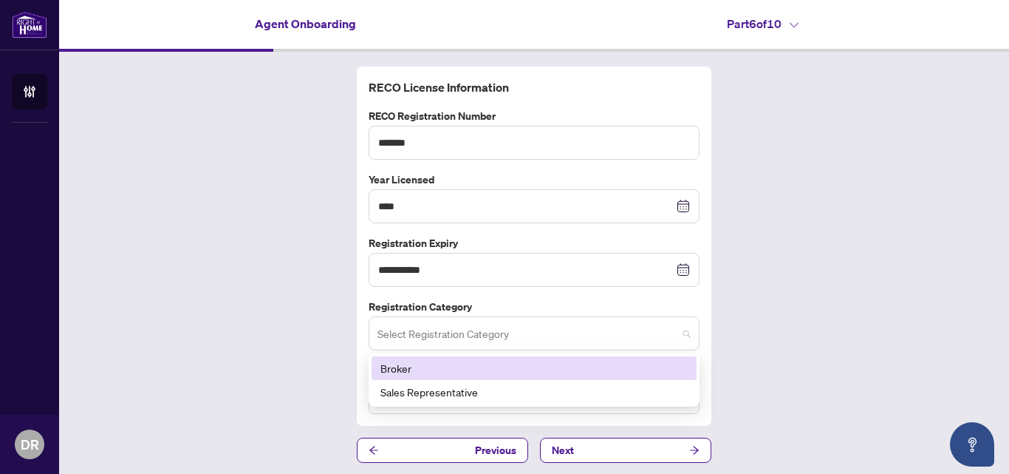
click at [681, 334] on span at bounding box center [534, 333] width 313 height 28
click at [398, 367] on div "Broker" at bounding box center [534, 368] width 307 height 16
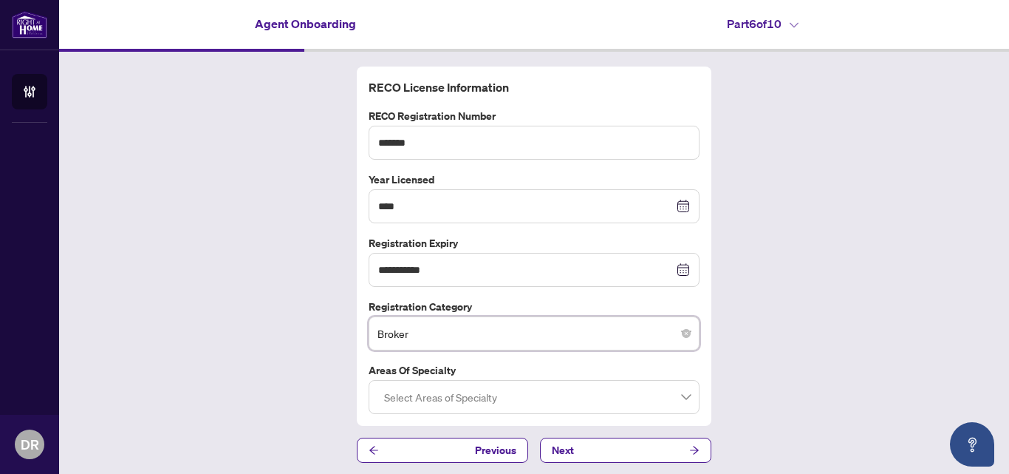
scroll to position [4, 0]
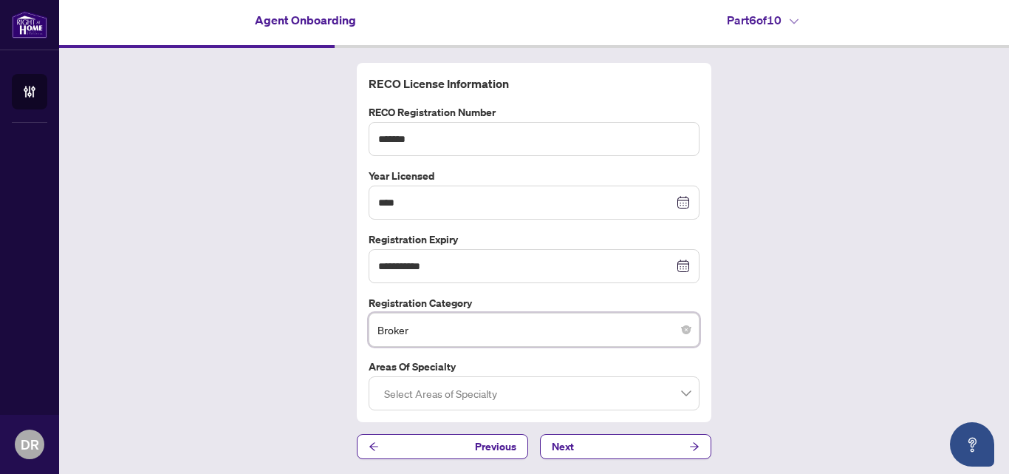
click at [675, 392] on div at bounding box center [534, 393] width 312 height 27
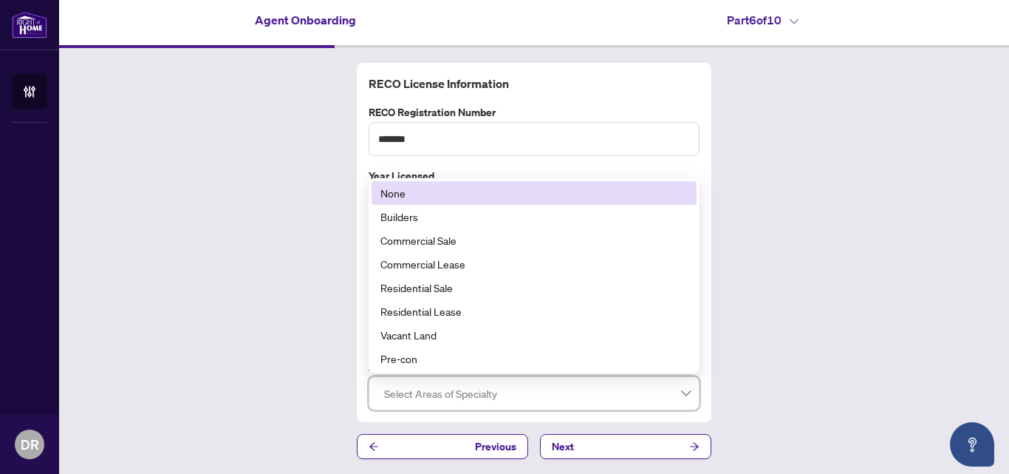
click at [870, 321] on div "**********" at bounding box center [534, 261] width 950 height 426
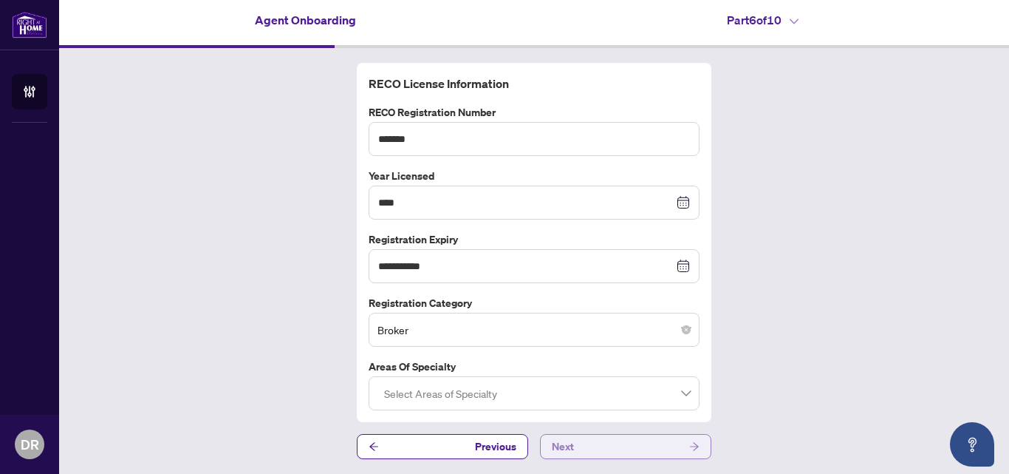
click at [631, 443] on button "Next" at bounding box center [625, 446] width 171 height 25
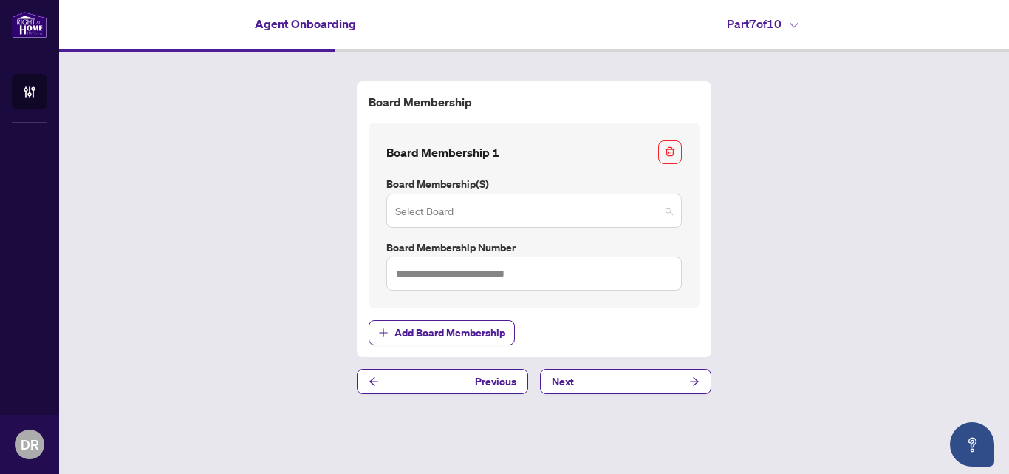
click at [667, 210] on span at bounding box center [534, 211] width 278 height 28
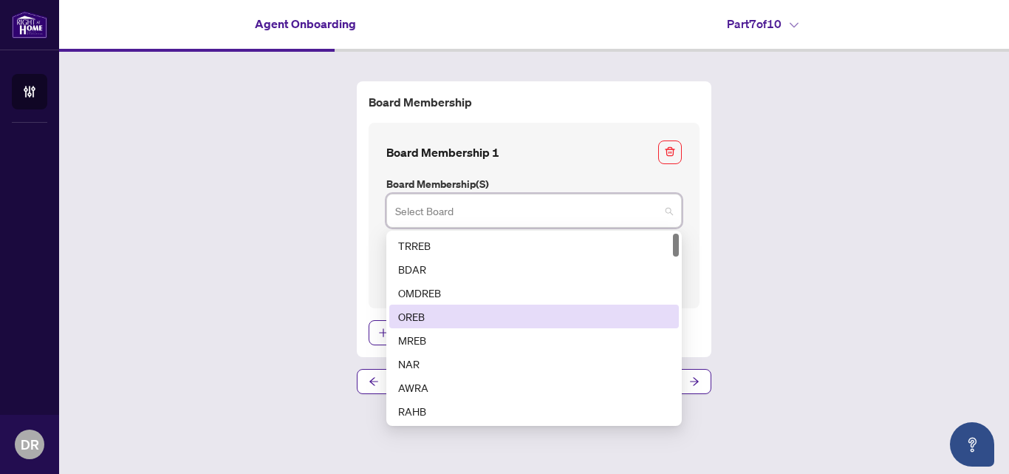
click at [411, 318] on div "OREB" at bounding box center [534, 316] width 272 height 16
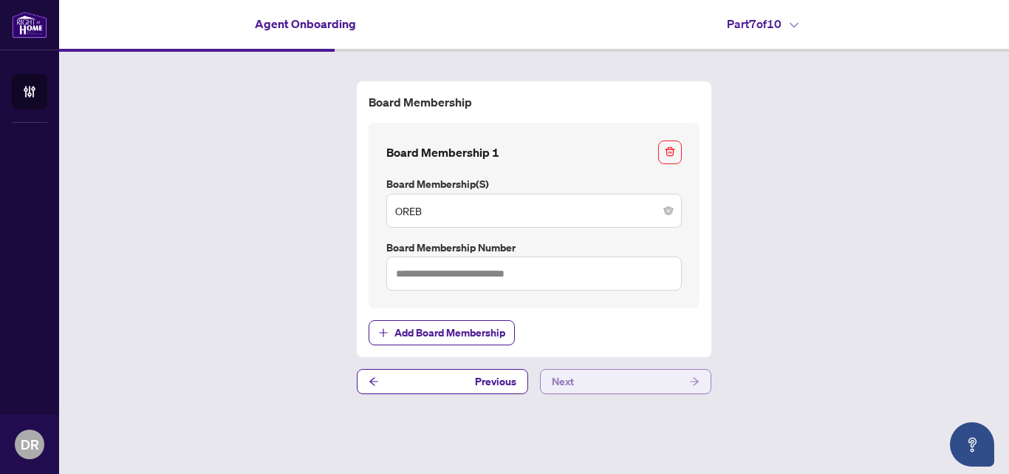
click at [581, 378] on button "Next" at bounding box center [625, 381] width 171 height 25
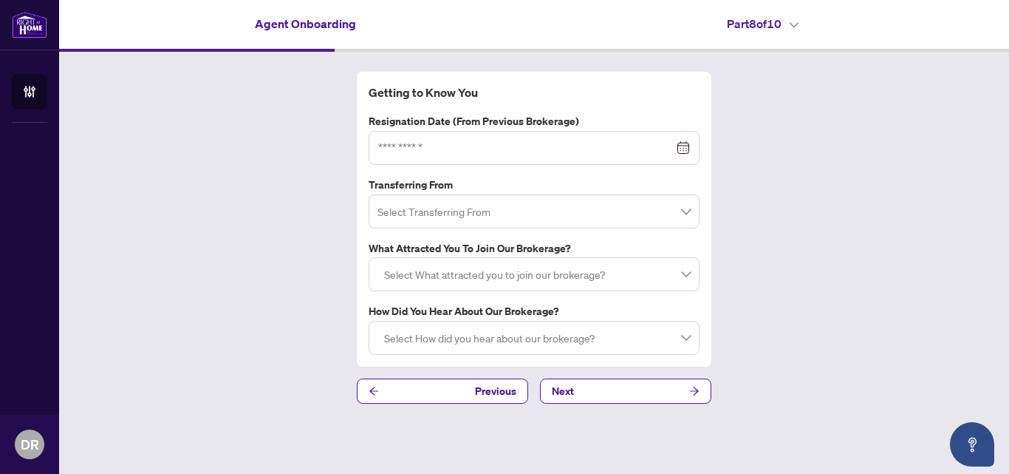
click at [681, 149] on div at bounding box center [534, 148] width 312 height 16
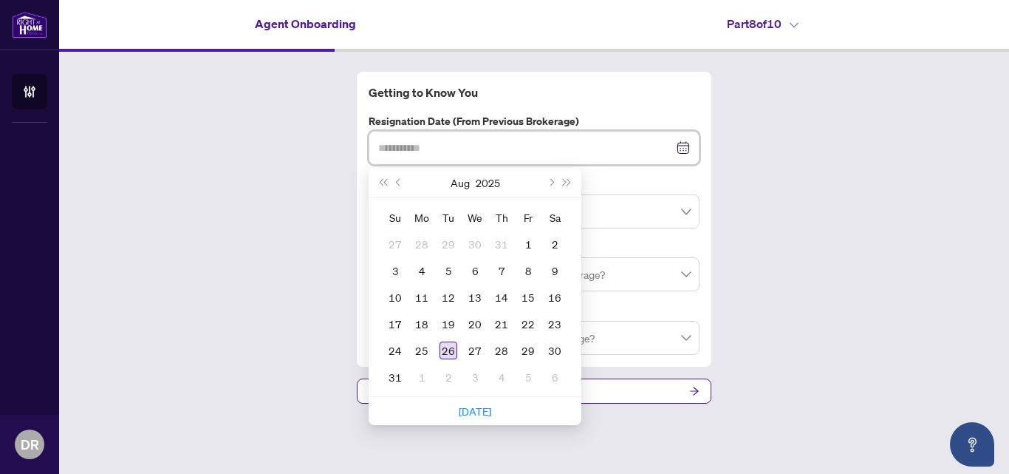
type input "**********"
click at [449, 351] on div "26" at bounding box center [449, 350] width 18 height 18
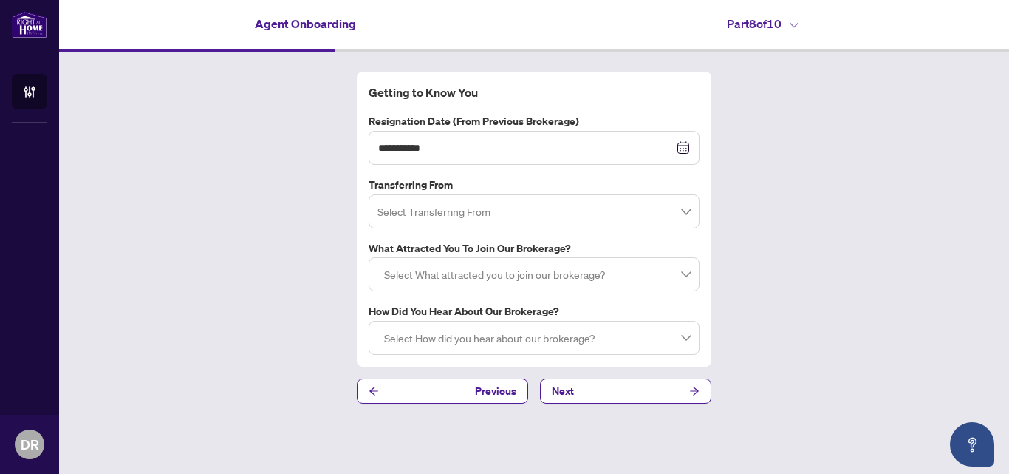
click at [686, 214] on span at bounding box center [534, 211] width 313 height 28
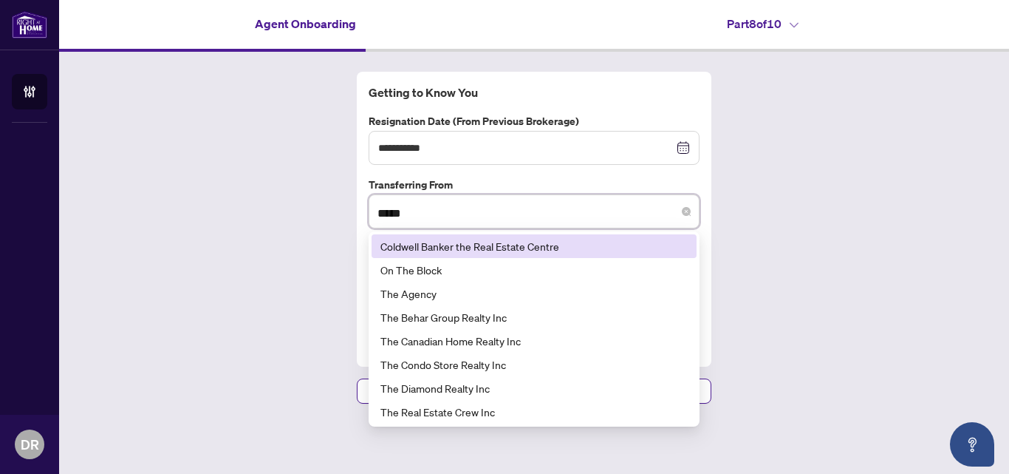
type input "******"
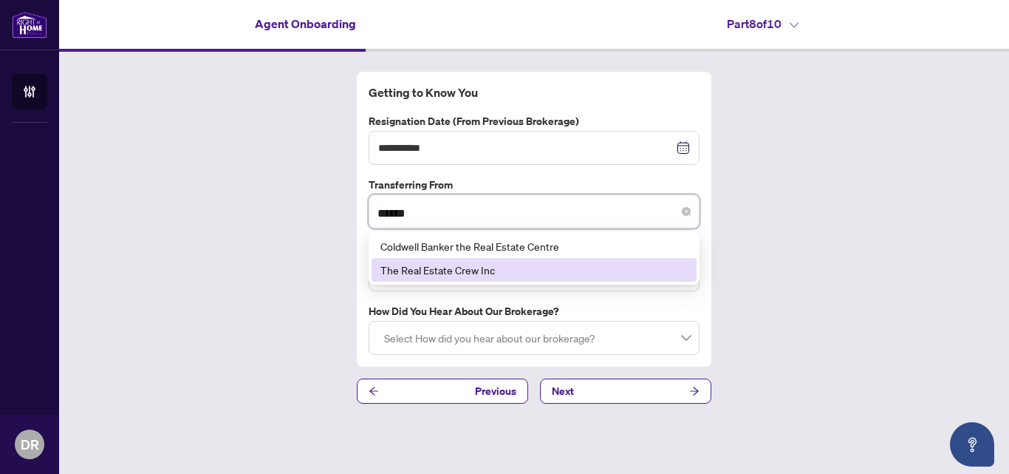
click at [472, 274] on div "The Real Estate Crew Inc" at bounding box center [534, 270] width 307 height 16
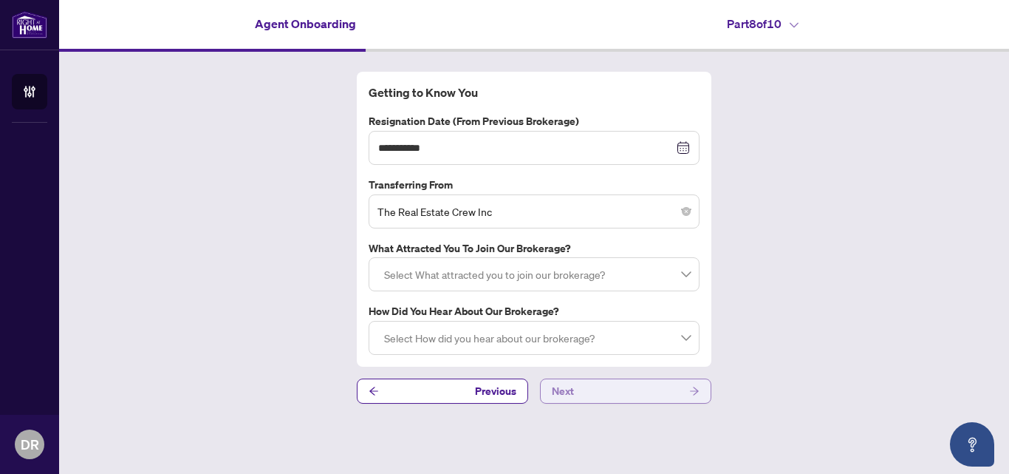
click at [585, 395] on button "Next" at bounding box center [625, 390] width 171 height 25
click at [587, 392] on button "Next" at bounding box center [625, 390] width 171 height 25
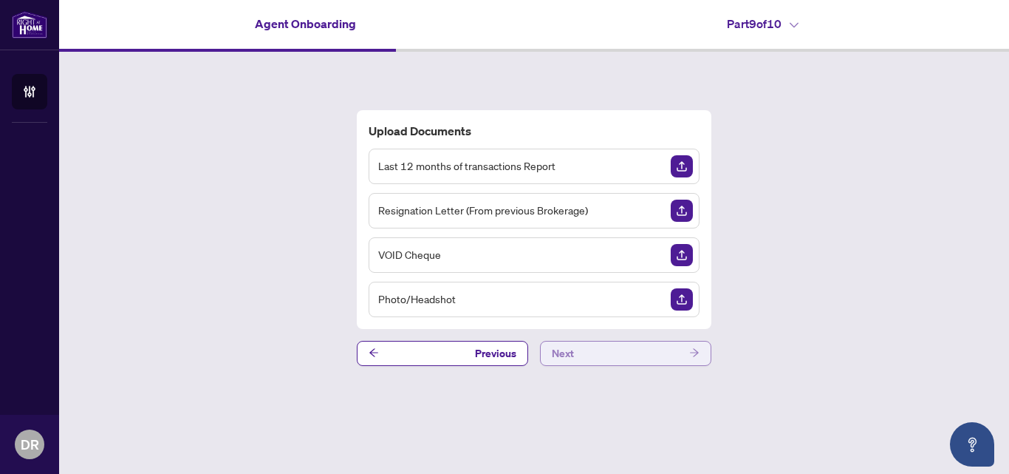
click at [576, 358] on button "Next" at bounding box center [625, 353] width 171 height 25
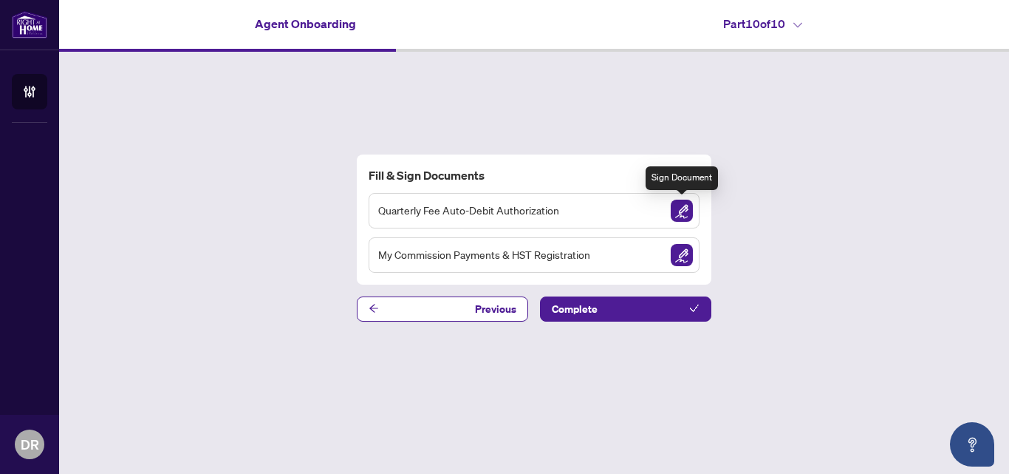
click at [678, 202] on img "Sign Document" at bounding box center [682, 211] width 22 height 22
